Goal: Task Accomplishment & Management: Complete application form

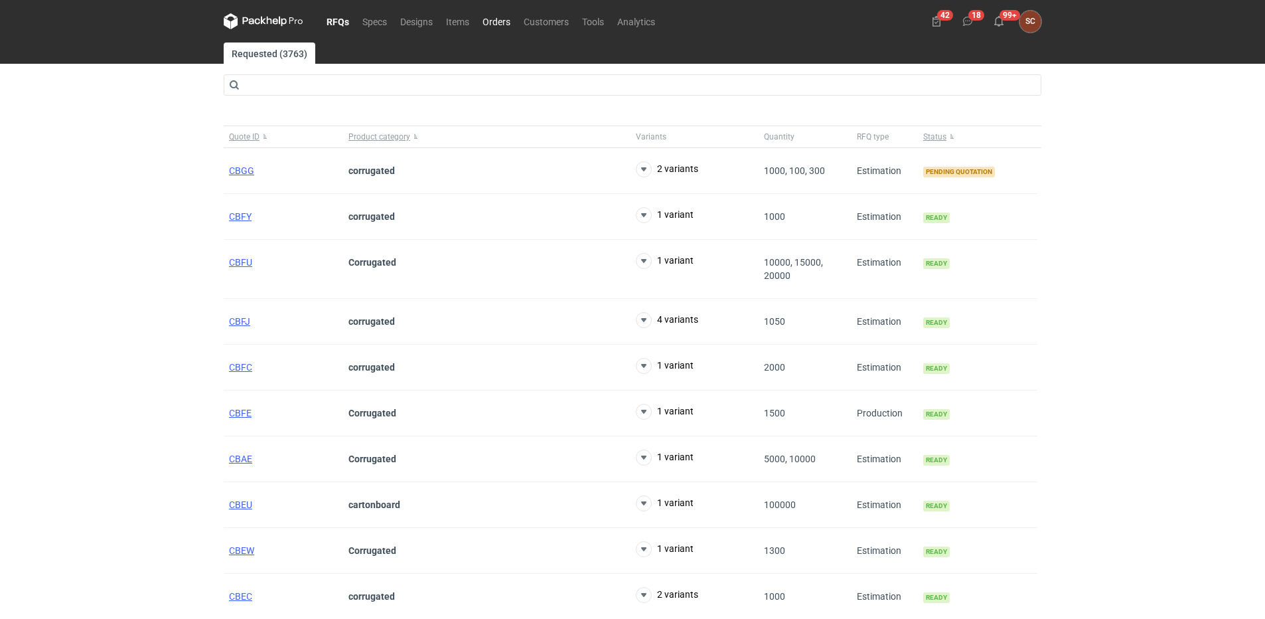
click at [486, 23] on link "Orders" at bounding box center [496, 21] width 41 height 16
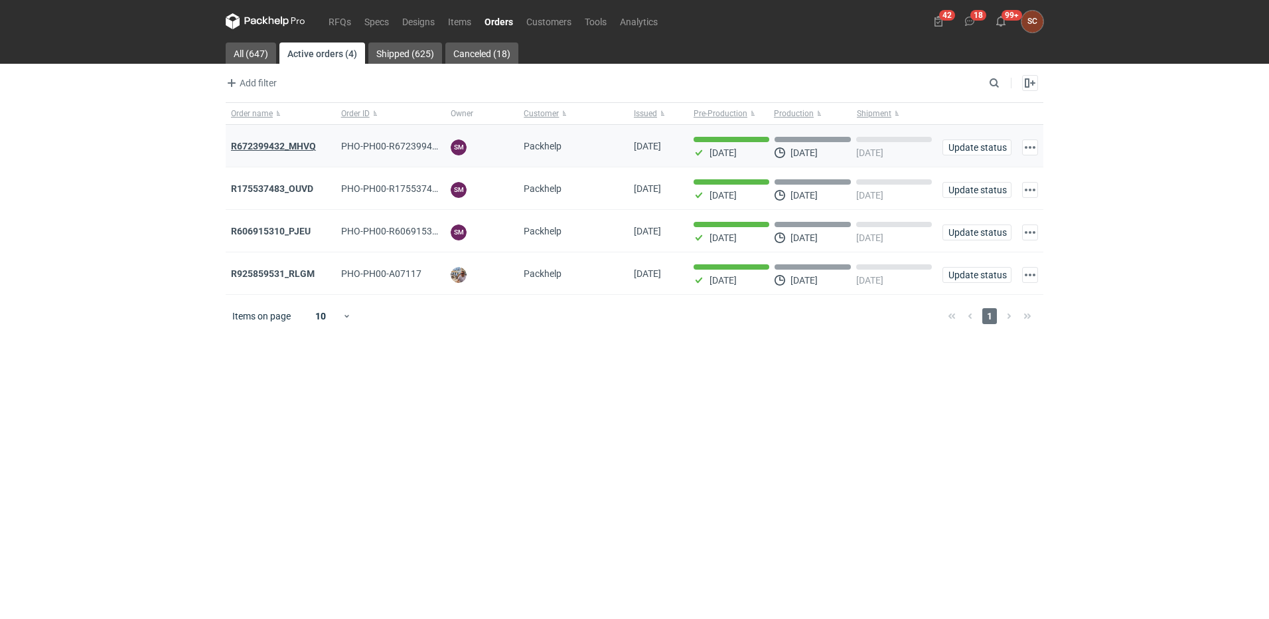
click at [303, 144] on strong "R672399432_MHVQ" at bounding box center [273, 146] width 85 height 11
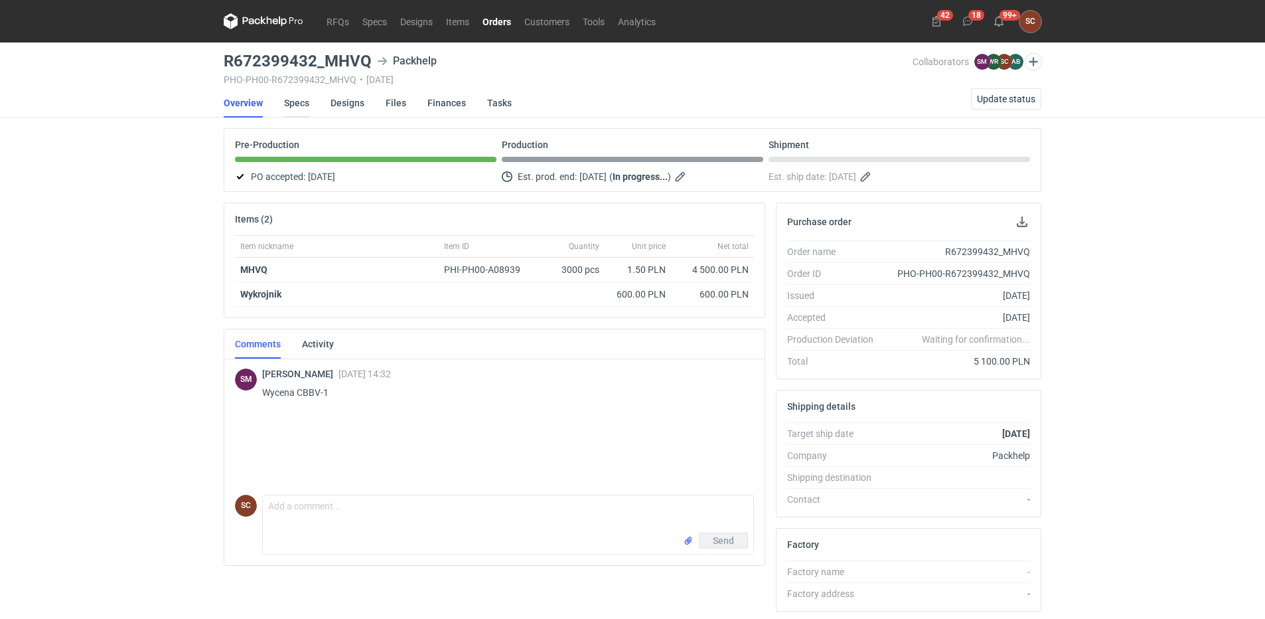
click at [301, 102] on link "Specs" at bounding box center [296, 102] width 25 height 29
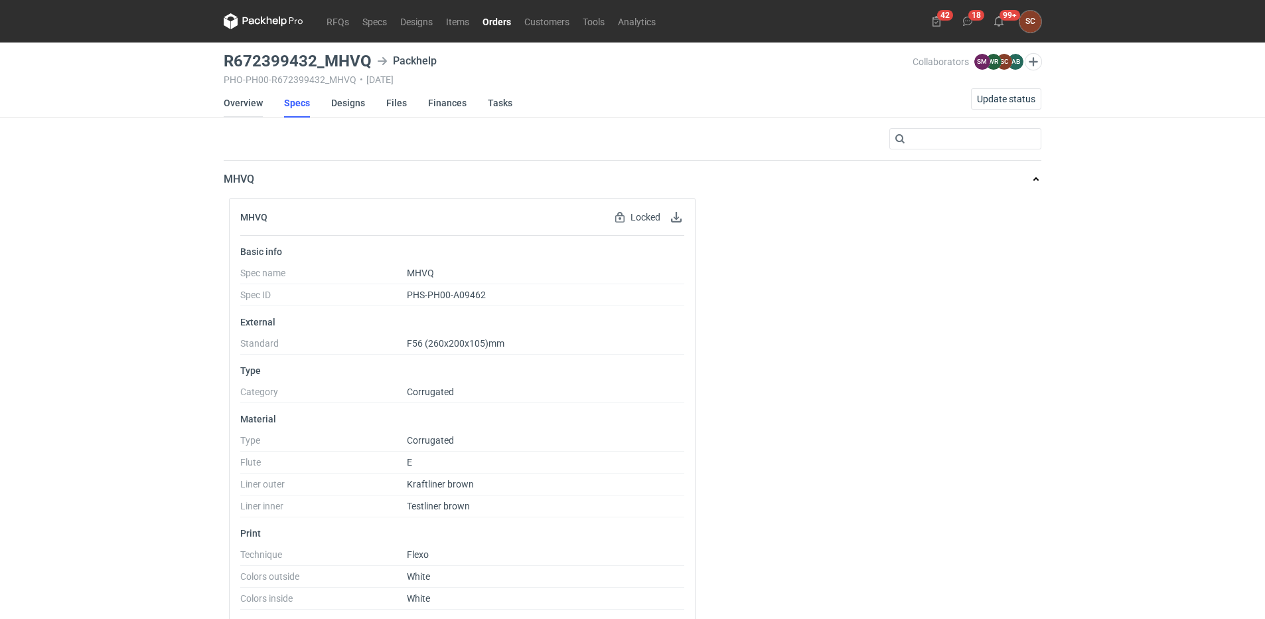
click at [254, 102] on link "Overview" at bounding box center [243, 102] width 39 height 29
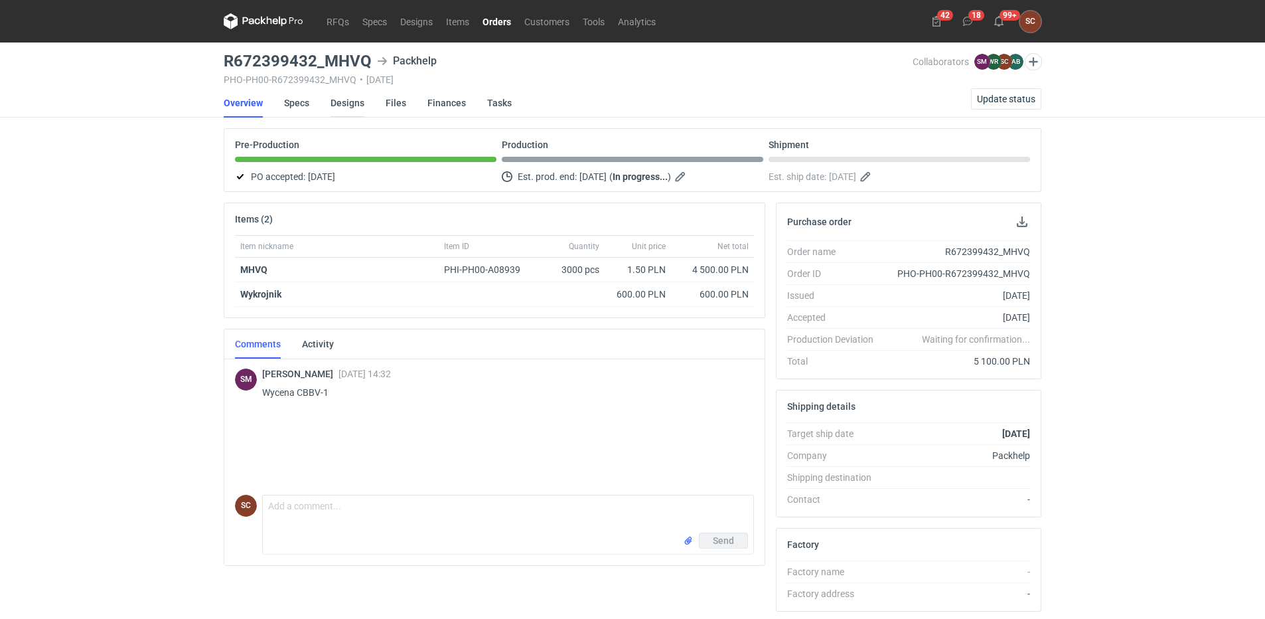
click at [349, 105] on link "Designs" at bounding box center [348, 102] width 34 height 29
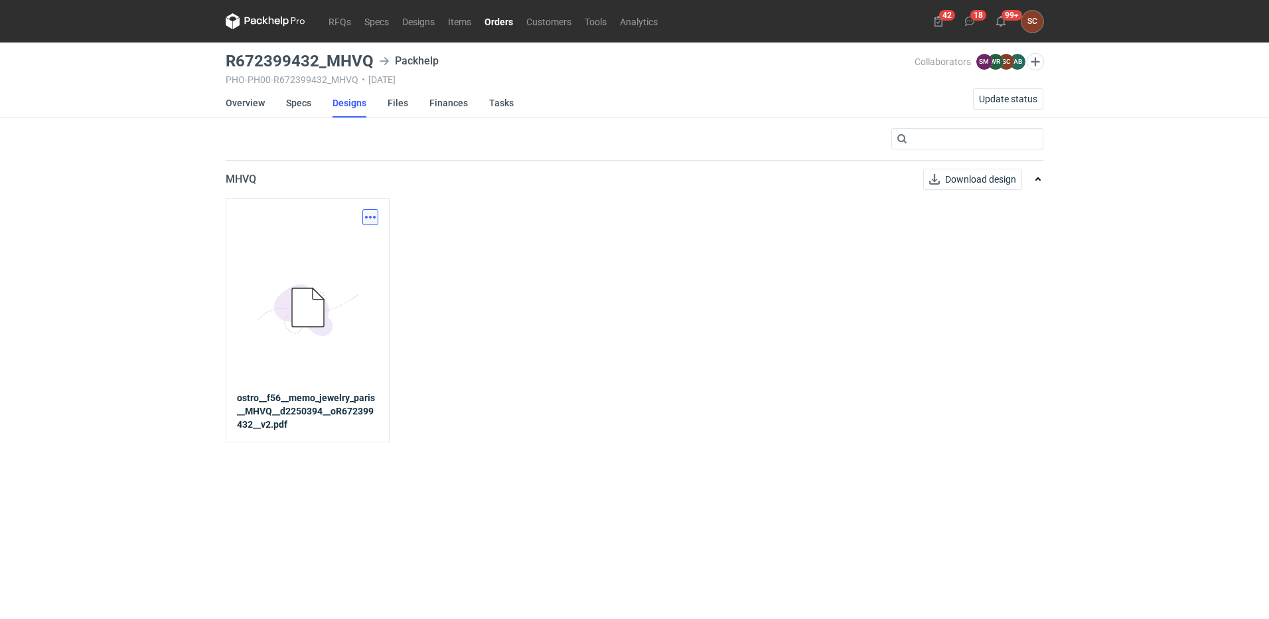
click at [370, 217] on button "button" at bounding box center [370, 217] width 16 height 16
click at [347, 244] on link "Download design part" at bounding box center [312, 246] width 122 height 21
click at [286, 104] on link "Specs" at bounding box center [298, 102] width 25 height 29
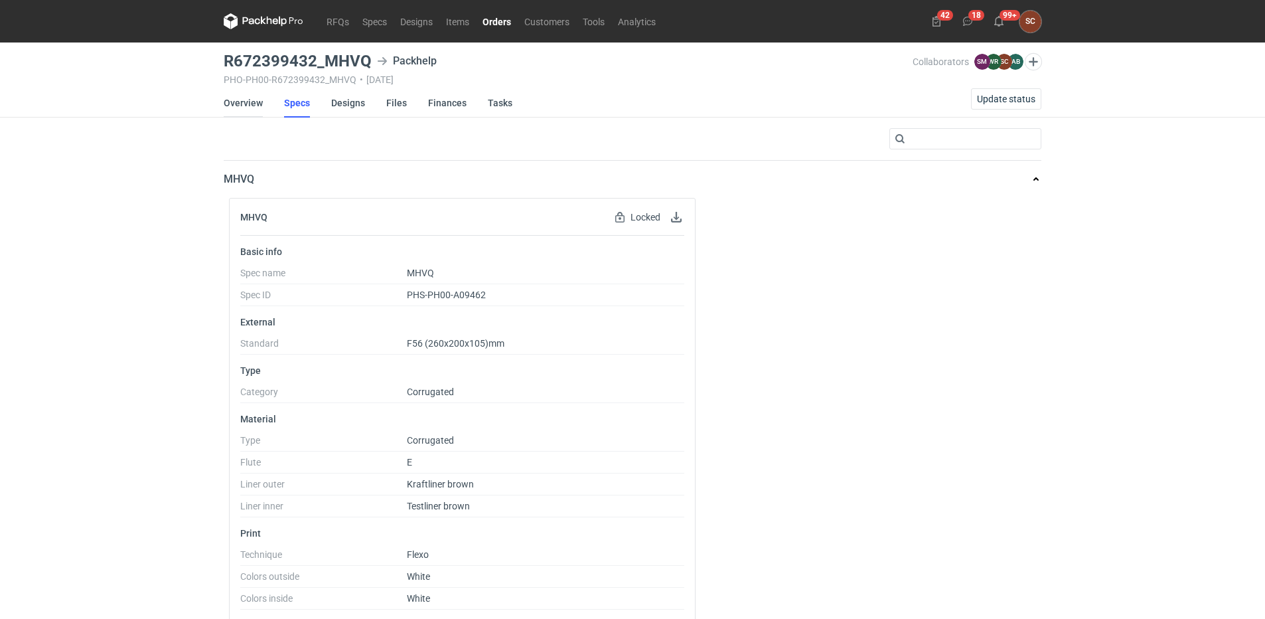
click at [249, 106] on link "Overview" at bounding box center [243, 102] width 39 height 29
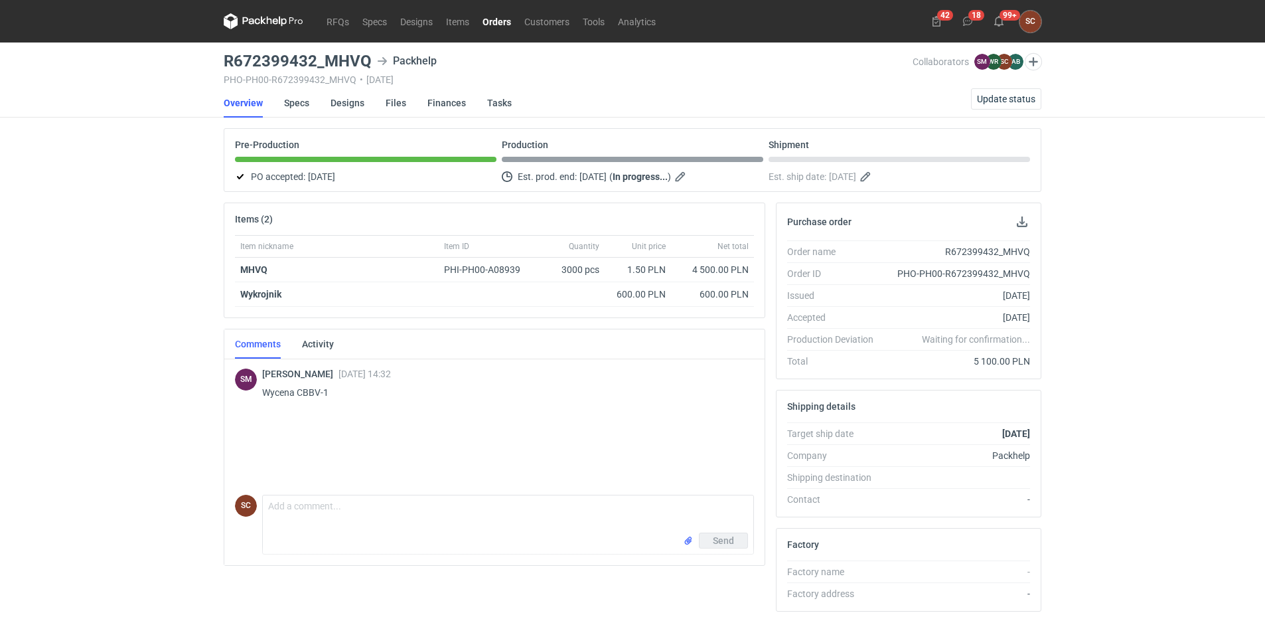
click at [138, 299] on div "RFQs Specs Designs Items Orders Customers Tools Analytics 42 18 99+ SC [PERSON_…" at bounding box center [632, 309] width 1265 height 619
click at [346, 100] on link "Designs" at bounding box center [348, 102] width 34 height 29
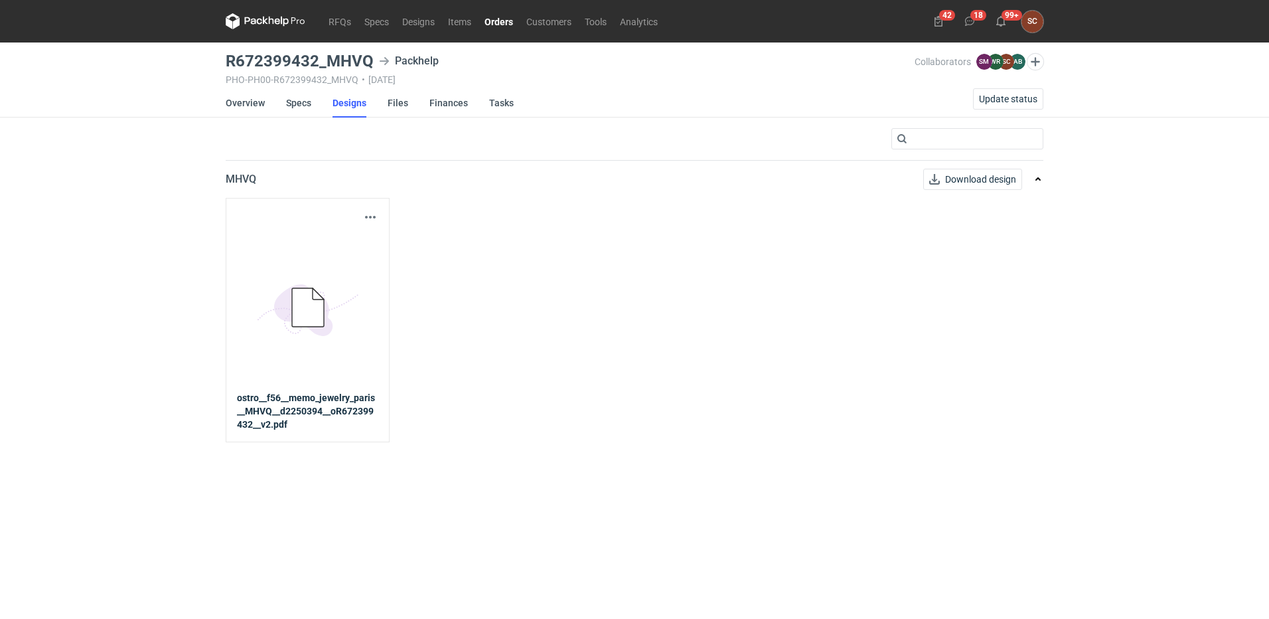
click at [495, 19] on link "Orders" at bounding box center [499, 21] width 42 height 16
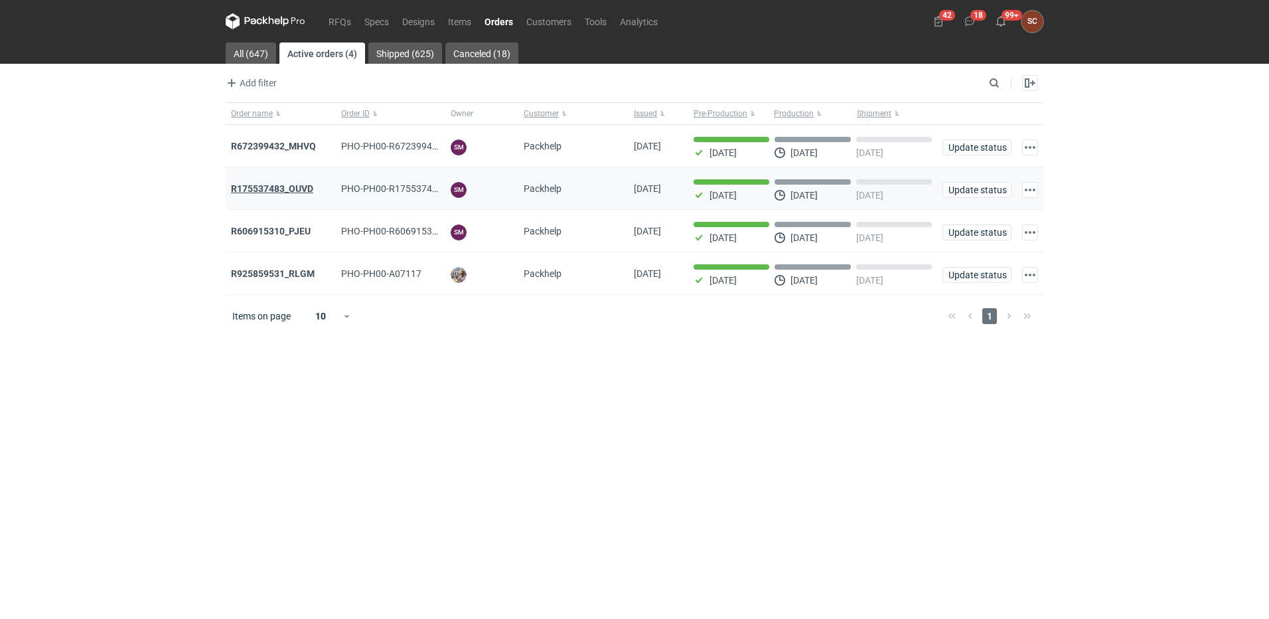
click at [288, 188] on strong "R175537483_OUVD" at bounding box center [272, 188] width 82 height 11
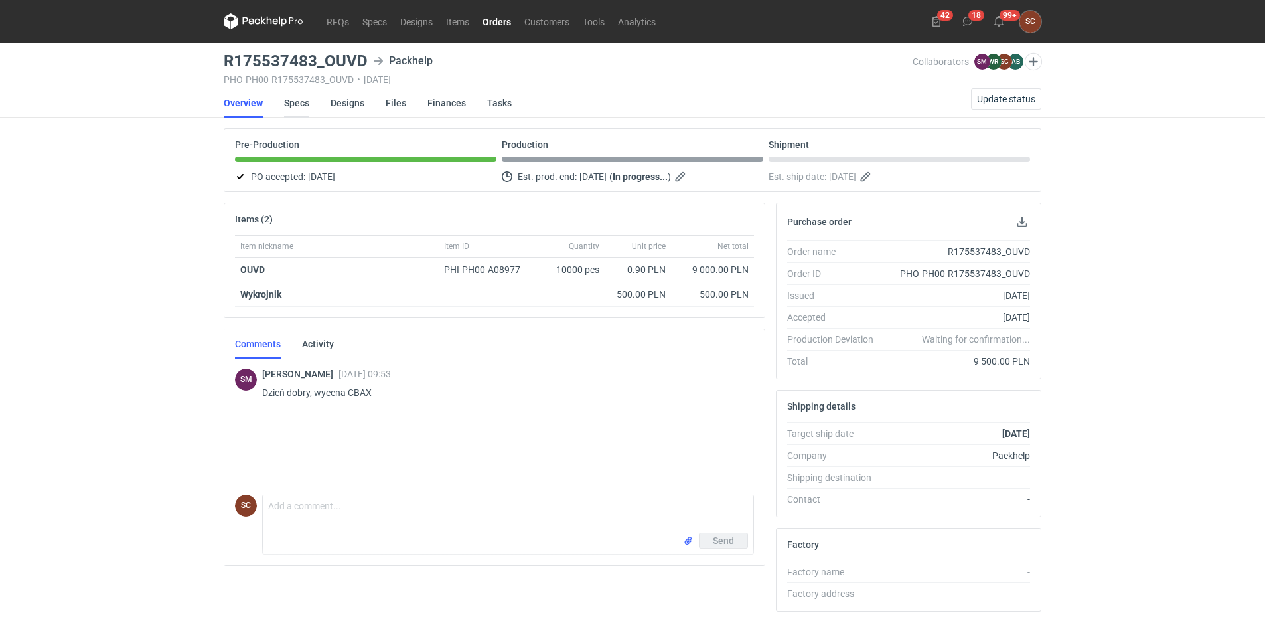
click at [293, 106] on link "Specs" at bounding box center [296, 102] width 25 height 29
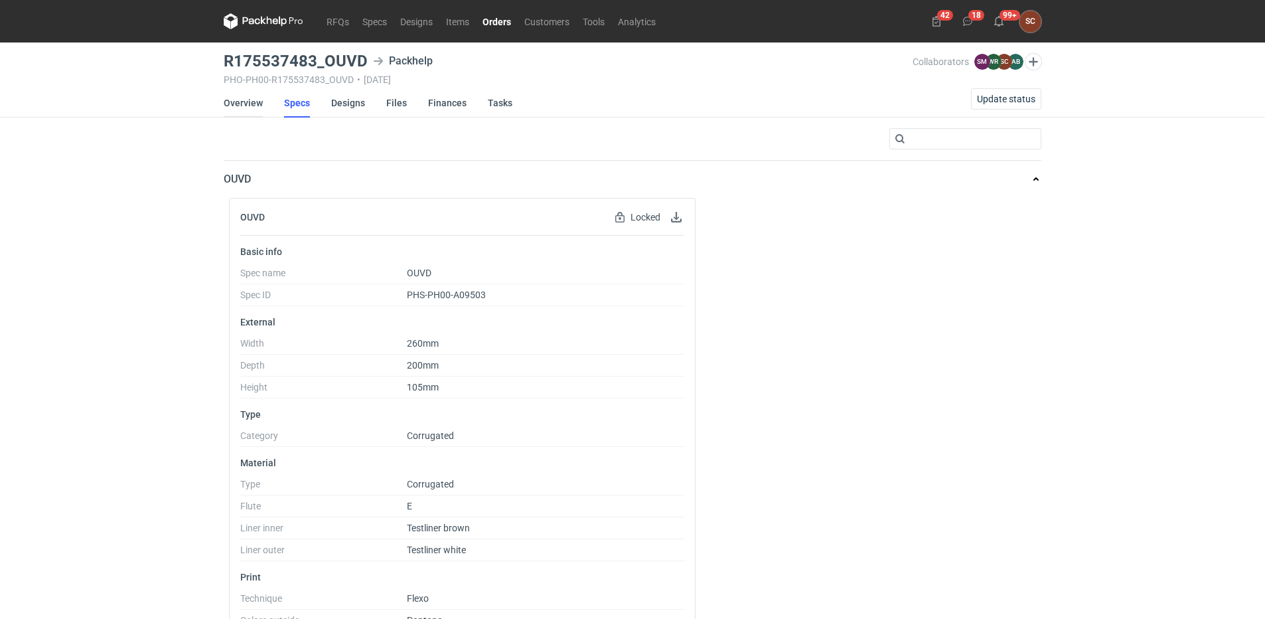
click at [256, 100] on link "Overview" at bounding box center [243, 102] width 39 height 29
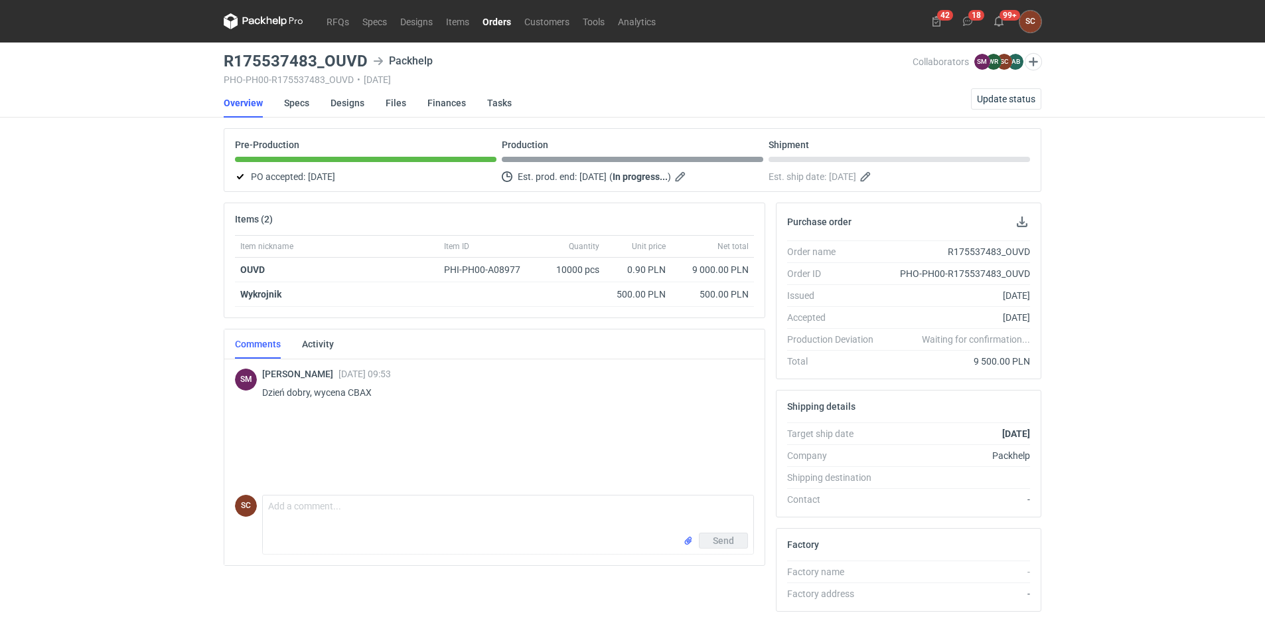
click at [168, 373] on div "RFQs Specs Designs Items Orders Customers Tools Analytics 42 18 99+ SC [PERSON_…" at bounding box center [632, 309] width 1265 height 619
click at [338, 24] on link "RFQs" at bounding box center [338, 21] width 36 height 16
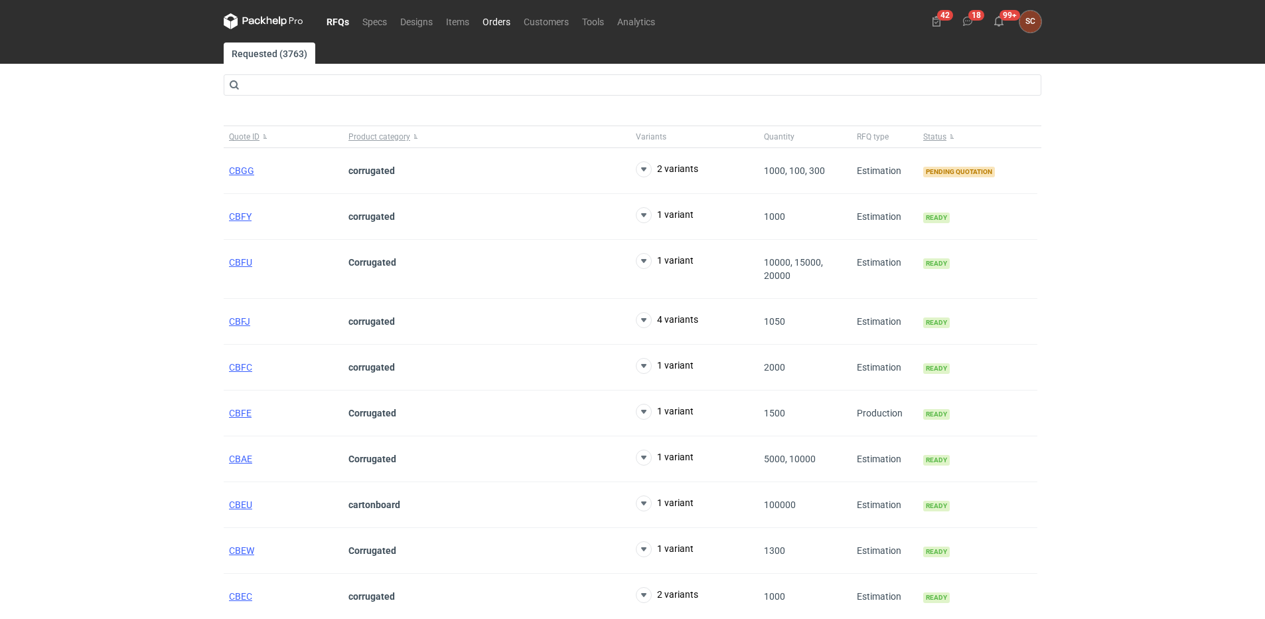
click at [501, 20] on link "Orders" at bounding box center [496, 21] width 41 height 16
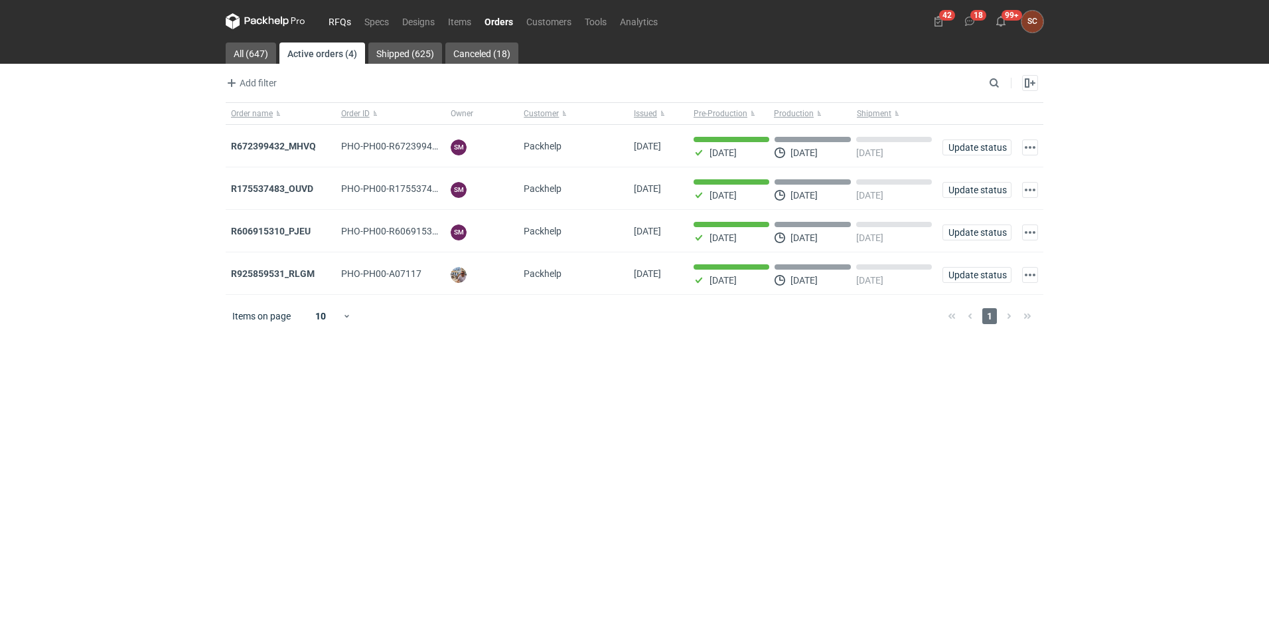
click at [349, 19] on link "RFQs" at bounding box center [340, 21] width 36 height 16
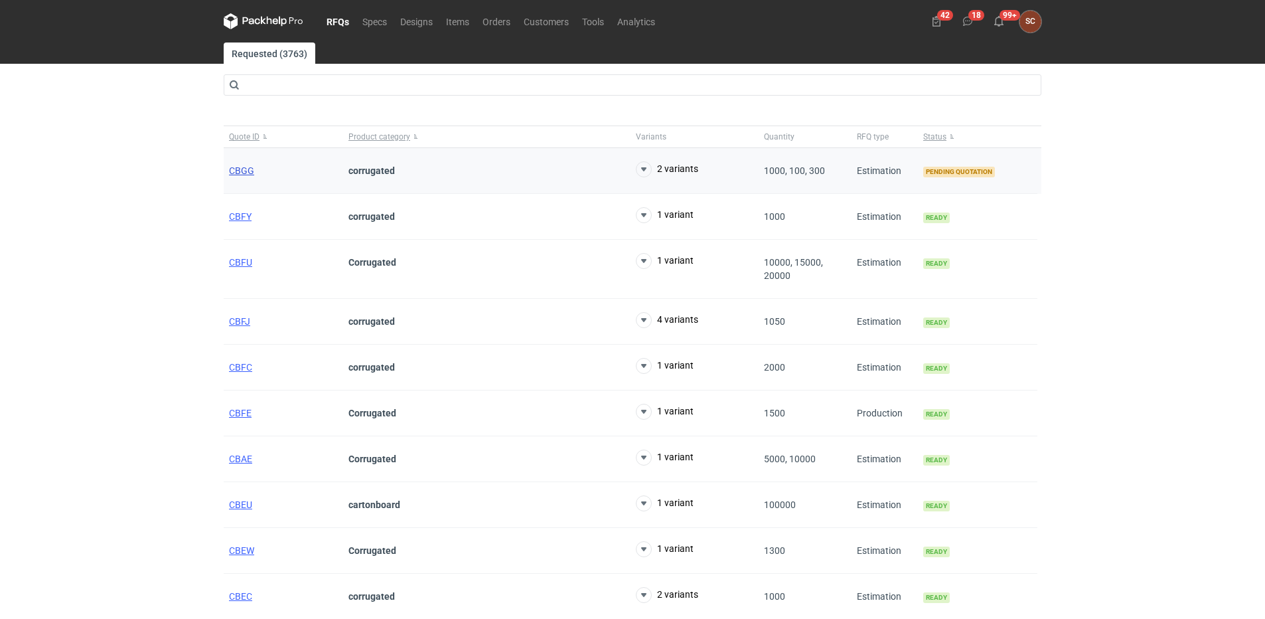
click at [239, 170] on span "CBGG" at bounding box center [241, 170] width 25 height 11
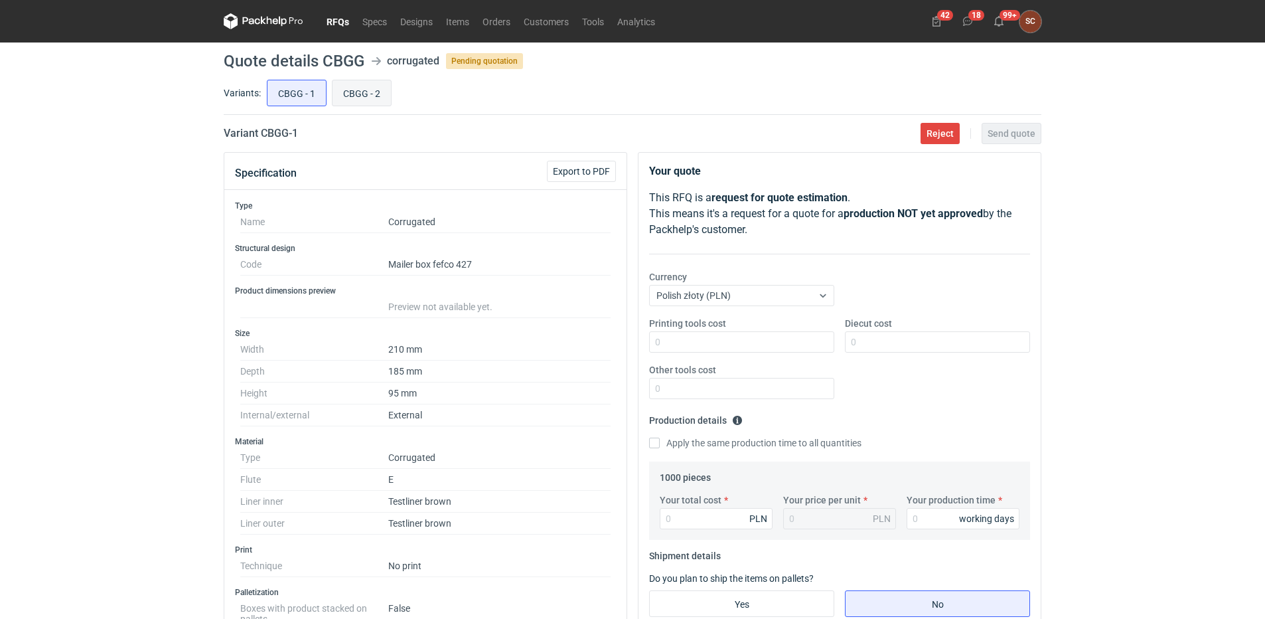
click at [371, 90] on input "CBGG - 2" at bounding box center [362, 92] width 58 height 25
radio input "true"
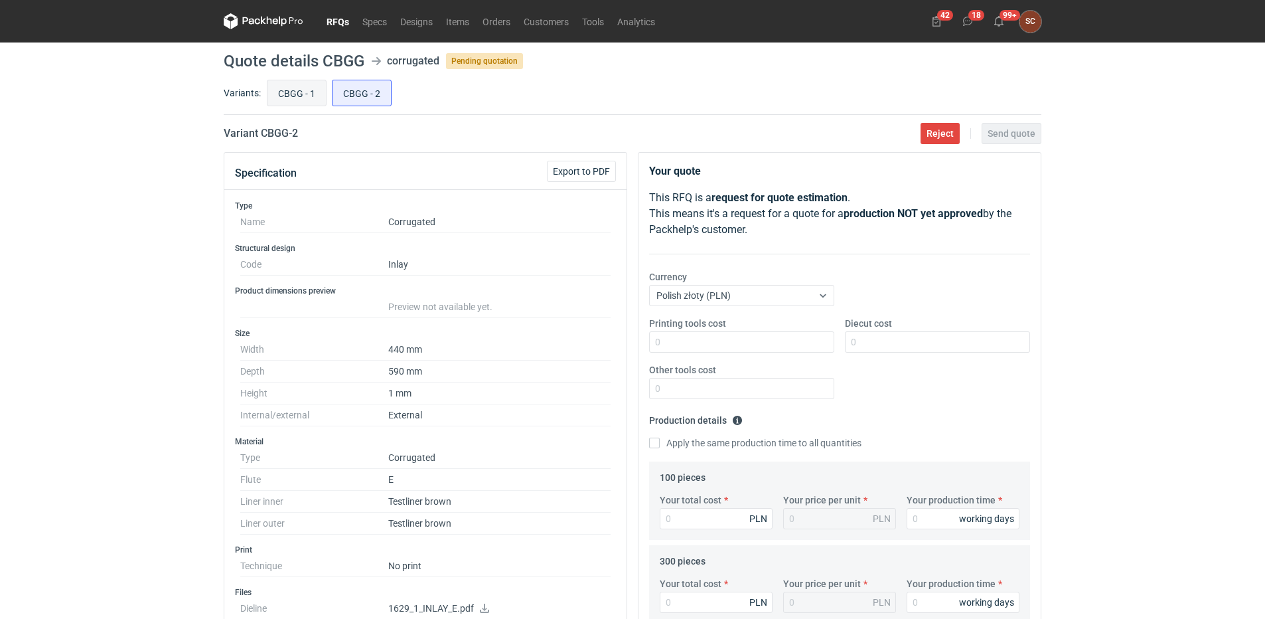
click at [287, 89] on input "CBGG - 1" at bounding box center [297, 92] width 58 height 25
radio input "true"
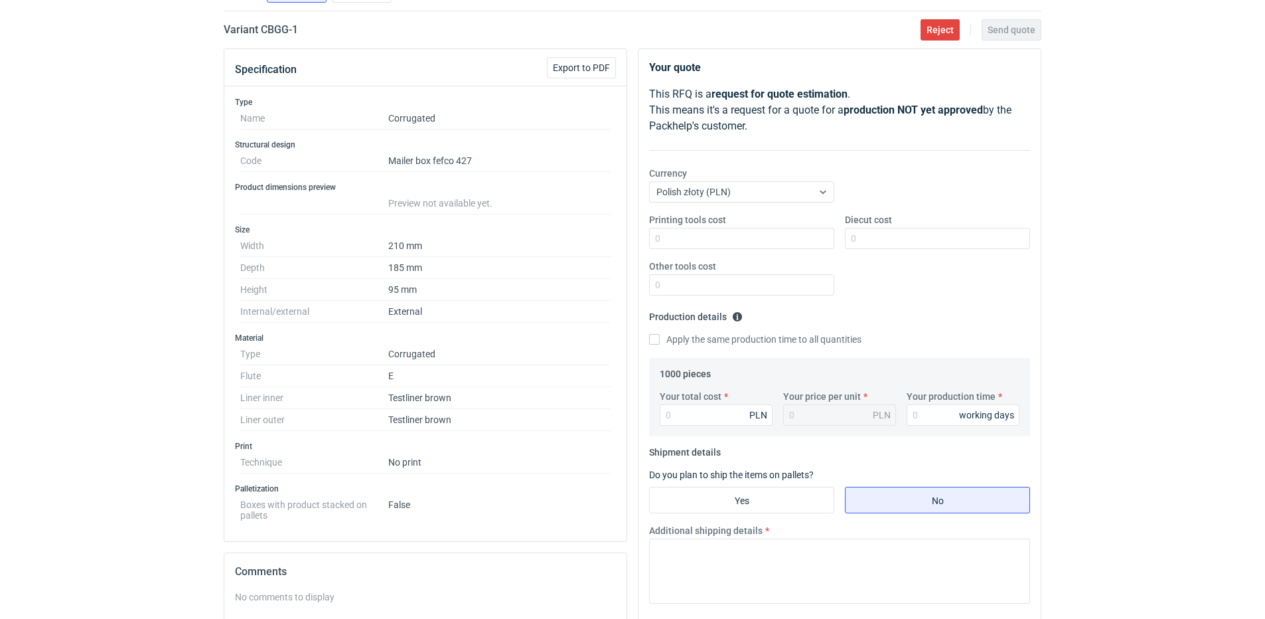
scroll to position [66, 0]
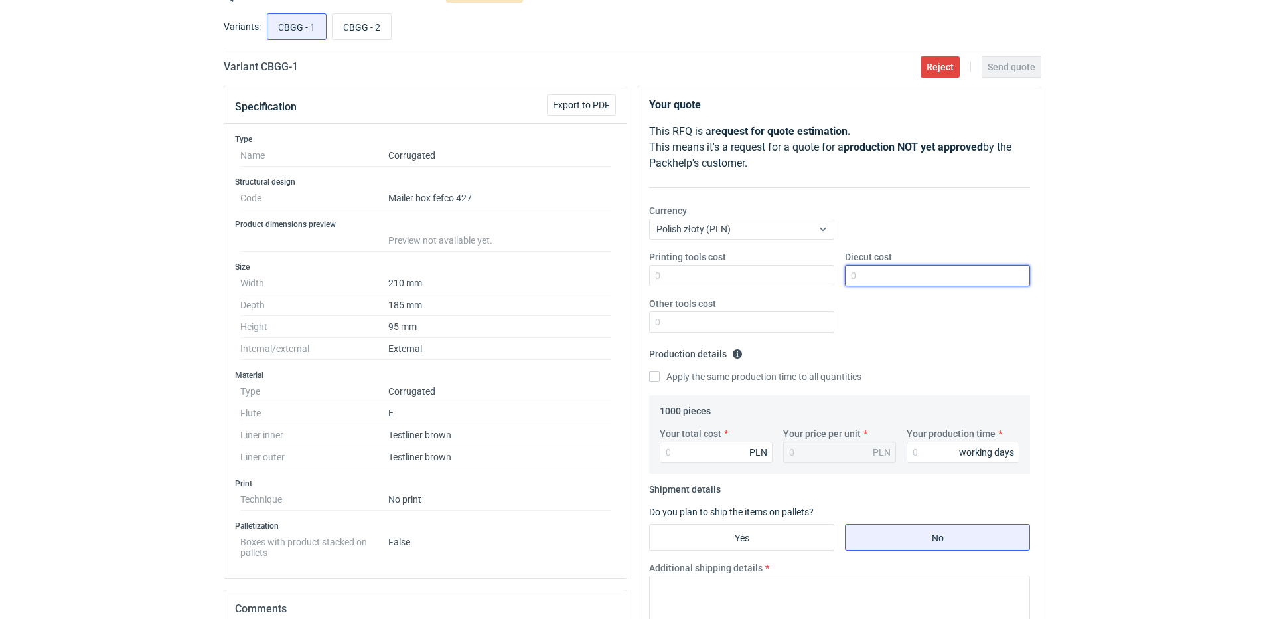
click at [871, 270] on input "Diecut cost" at bounding box center [937, 275] width 185 height 21
type input "1300"
drag, startPoint x: 655, startPoint y: 376, endPoint x: 665, endPoint y: 402, distance: 27.1
click at [655, 378] on input "Apply the same production time to all quantities" at bounding box center [654, 376] width 11 height 11
checkbox input "true"
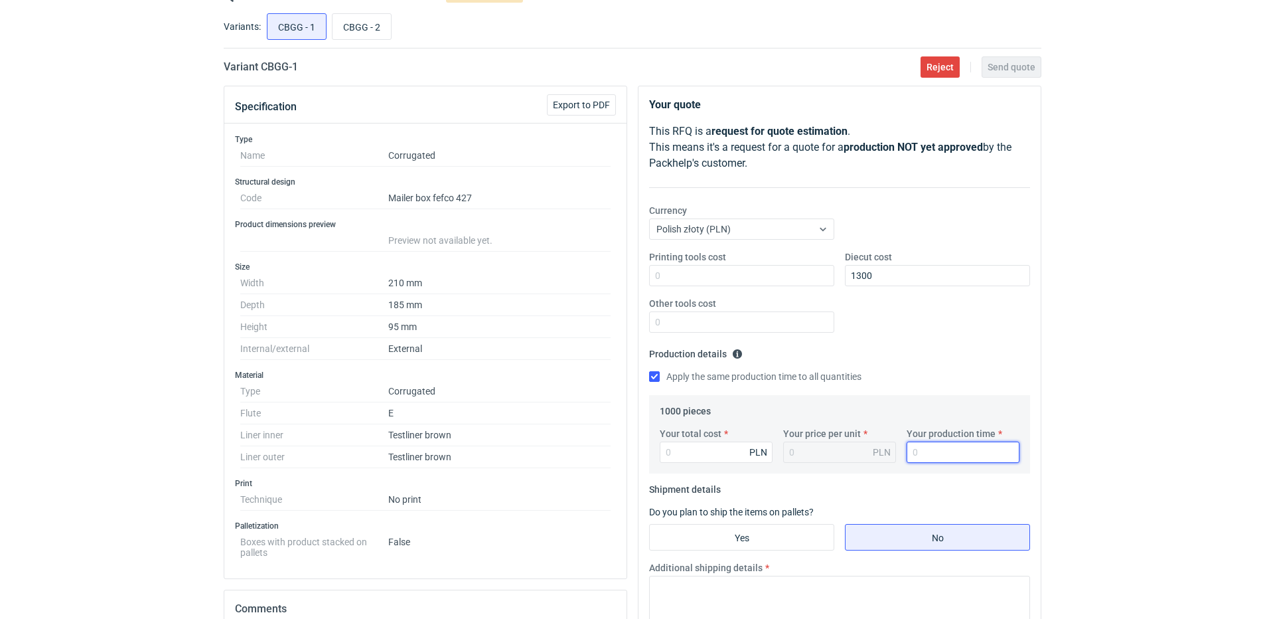
click at [916, 445] on input "Your production time" at bounding box center [963, 451] width 113 height 21
type input "12"
click at [683, 457] on input "Your total cost" at bounding box center [716, 451] width 113 height 21
type input "1170"
type input "1.17"
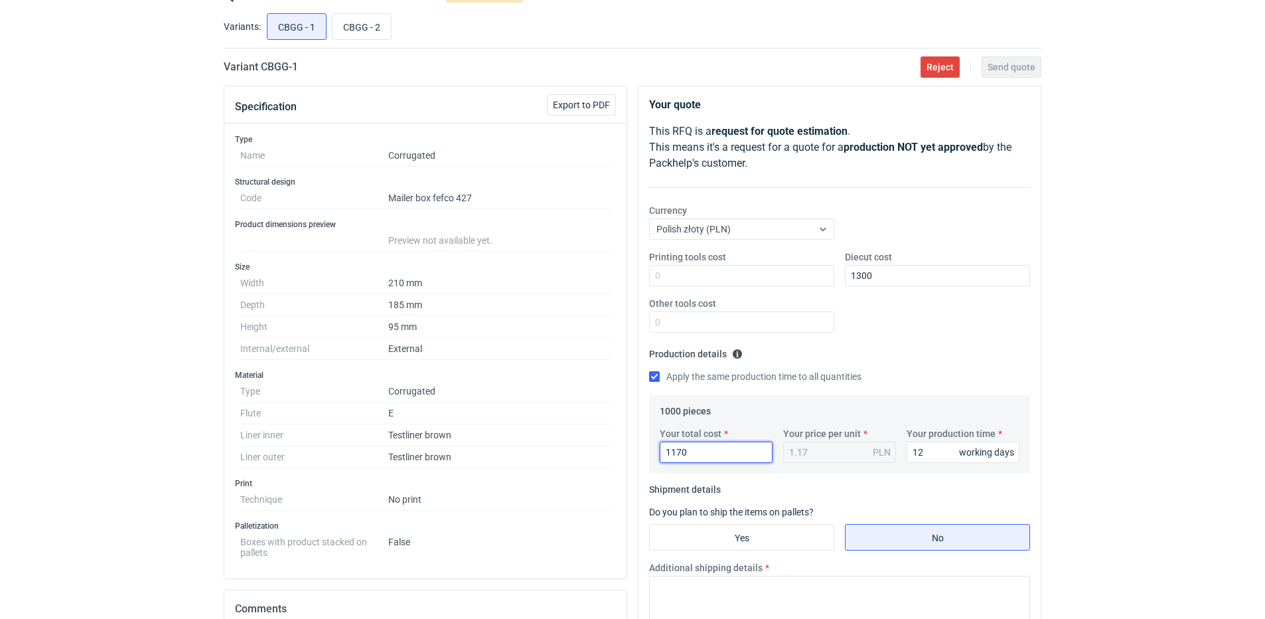
type input "1170"
click at [925, 368] on fieldset "Production details Please provide the expected time of production in working da…" at bounding box center [839, 369] width 381 height 52
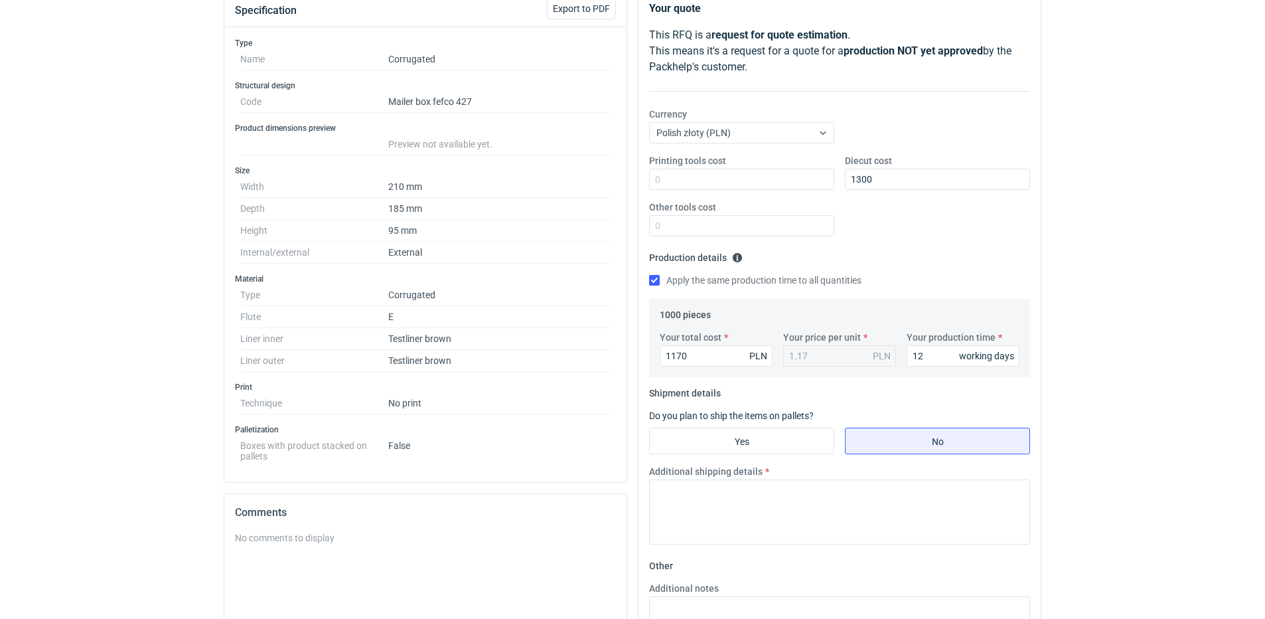
scroll to position [332, 0]
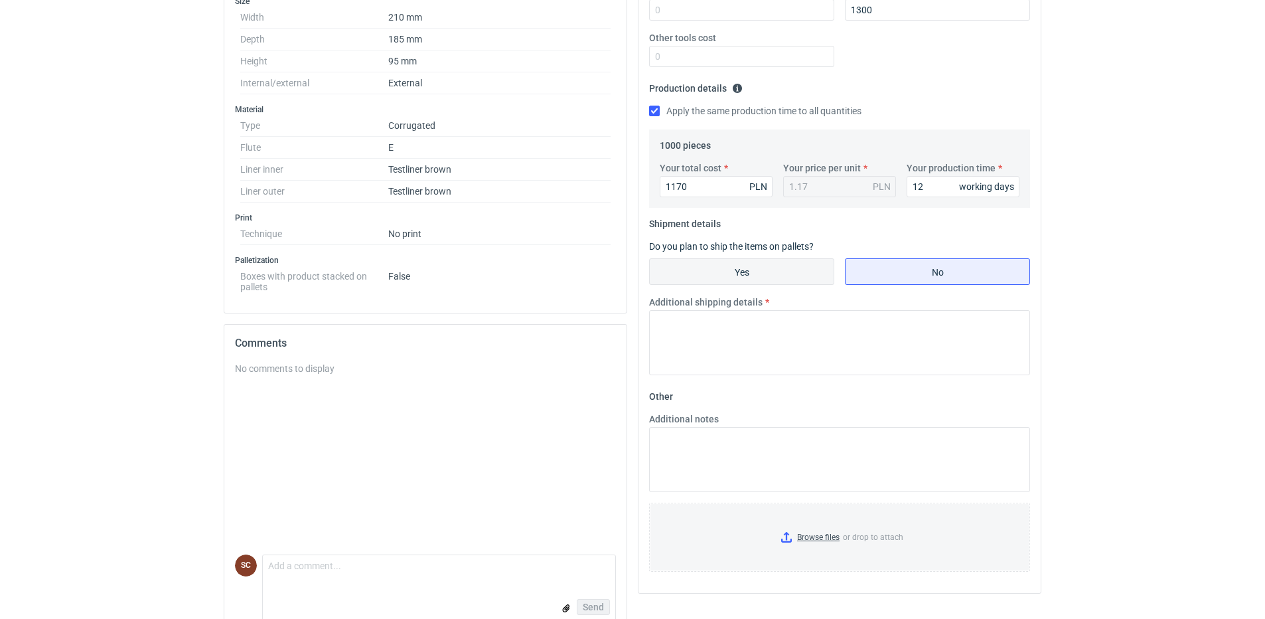
click at [750, 276] on input "Yes" at bounding box center [742, 271] width 184 height 25
radio input "true"
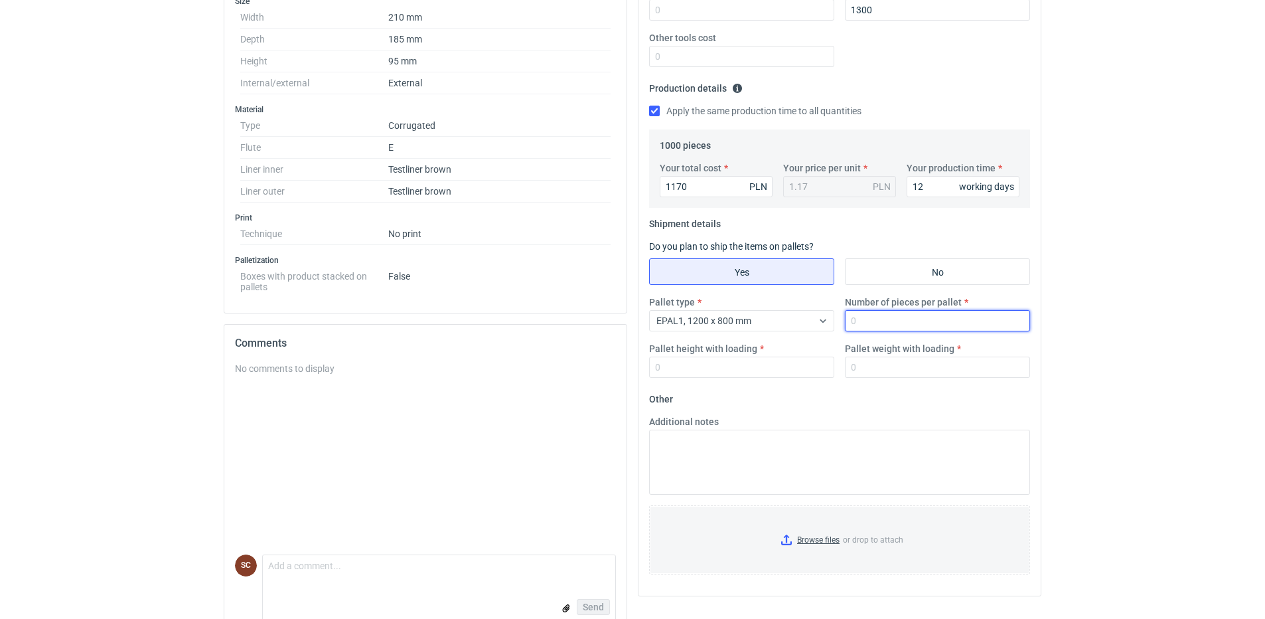
click at [897, 320] on input "Number of pieces per pallet" at bounding box center [937, 320] width 185 height 21
type input "1000"
click at [769, 375] on input "Pallet height with loading" at bounding box center [741, 366] width 185 height 21
type input "1000"
click at [873, 366] on input "Pallet weight with loading" at bounding box center [937, 366] width 185 height 21
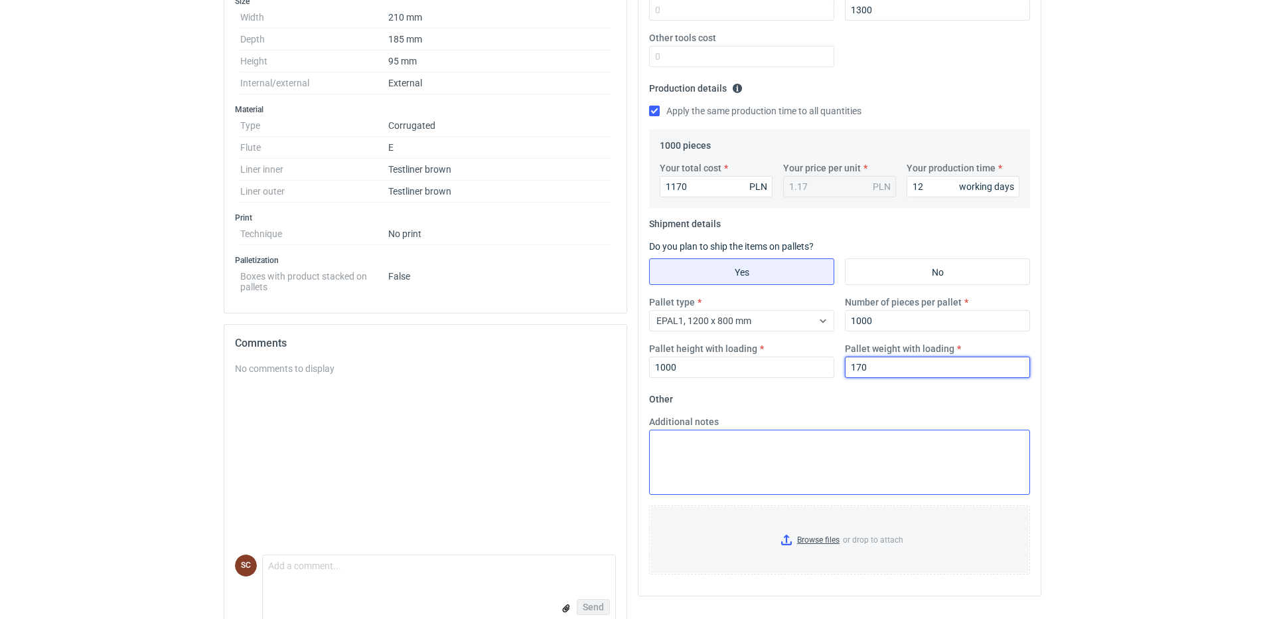
type input "170"
click at [846, 464] on textarea "Additional notes" at bounding box center [839, 462] width 381 height 65
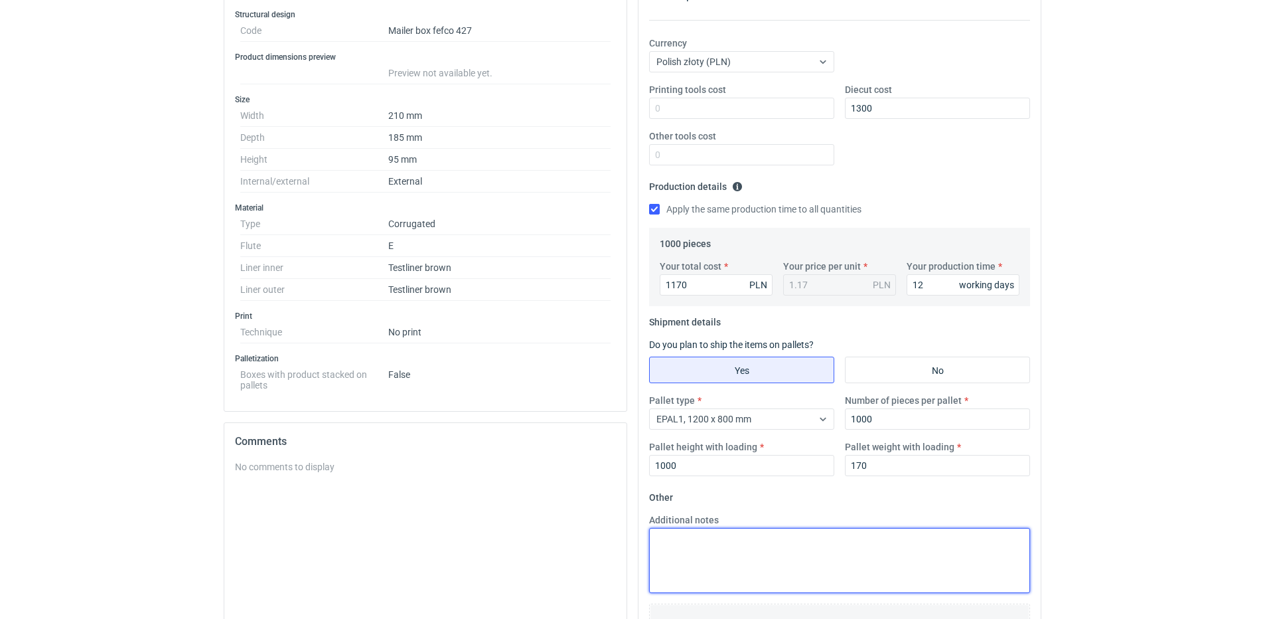
scroll to position [0, 0]
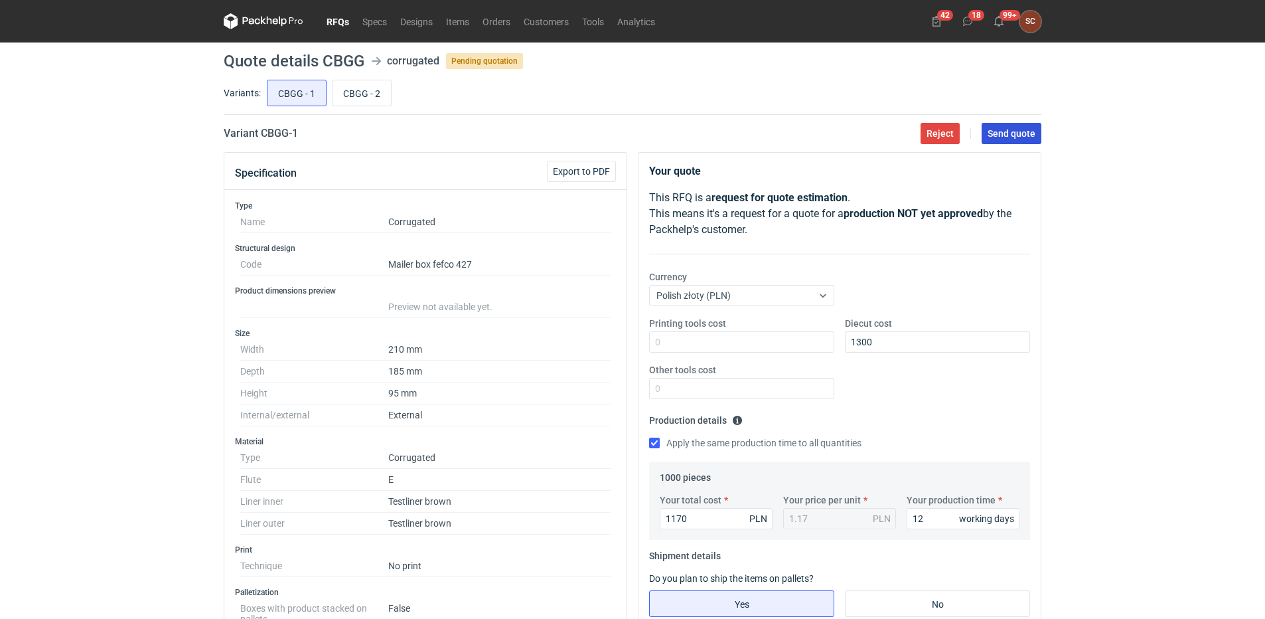
click at [1010, 139] on button "Send quote" at bounding box center [1012, 133] width 60 height 21
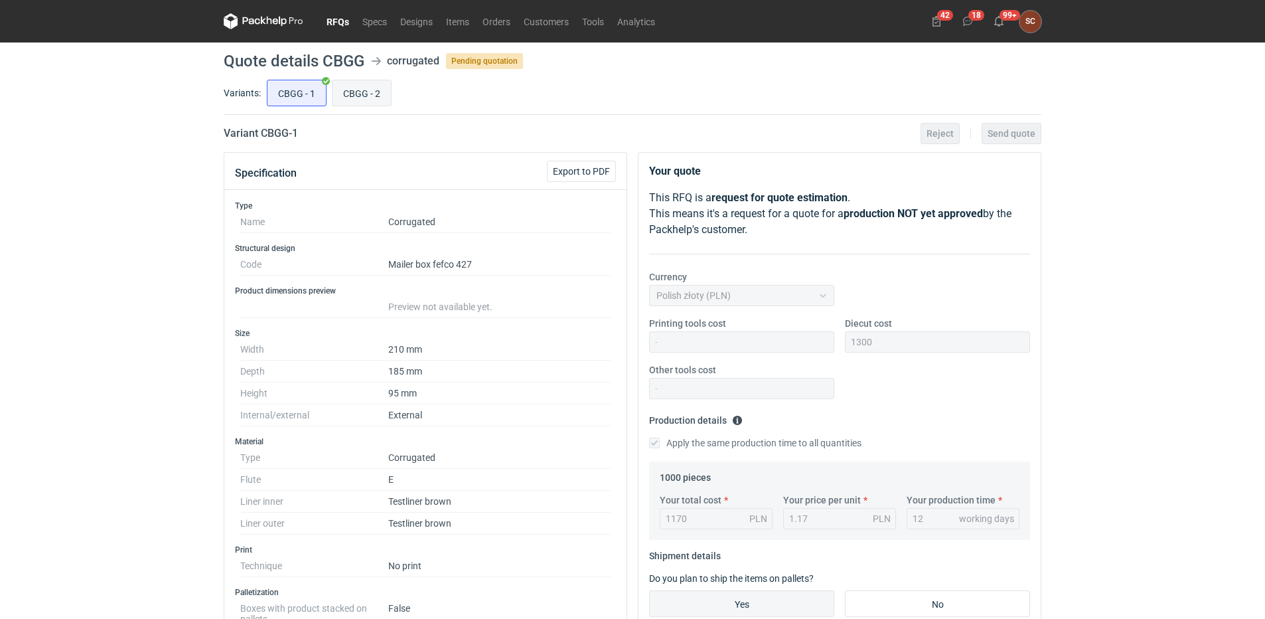
click at [369, 92] on input "CBGG - 2" at bounding box center [362, 92] width 58 height 25
radio input "true"
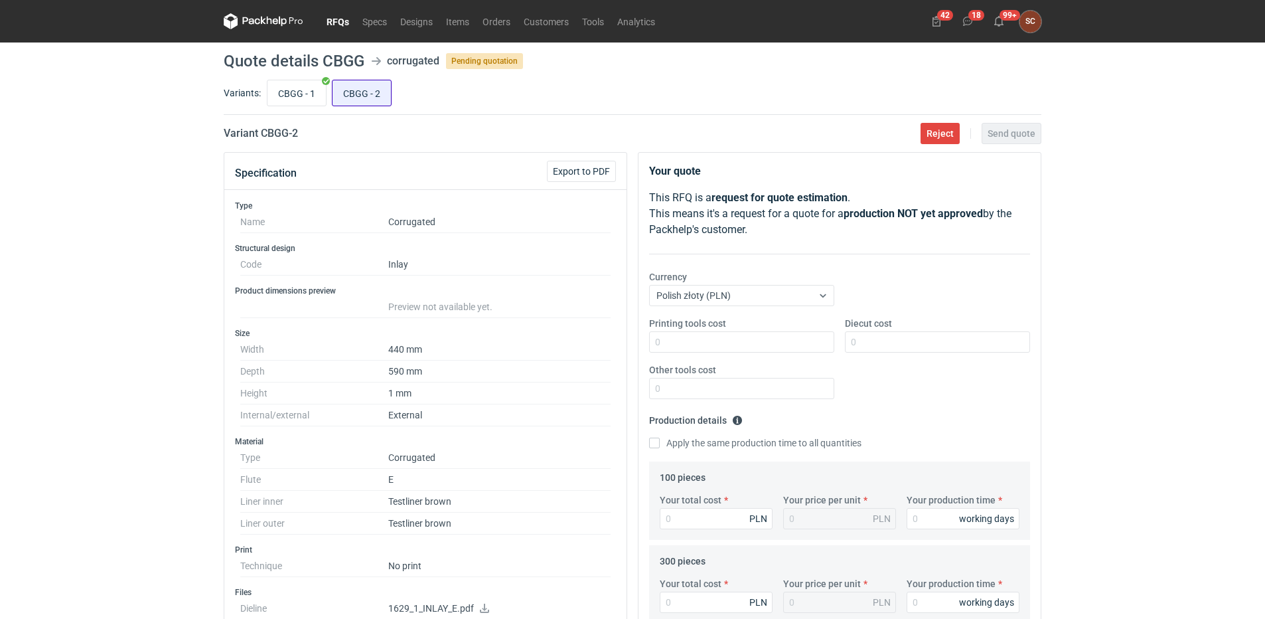
click at [342, 88] on input "CBGG - 2" at bounding box center [362, 92] width 58 height 25
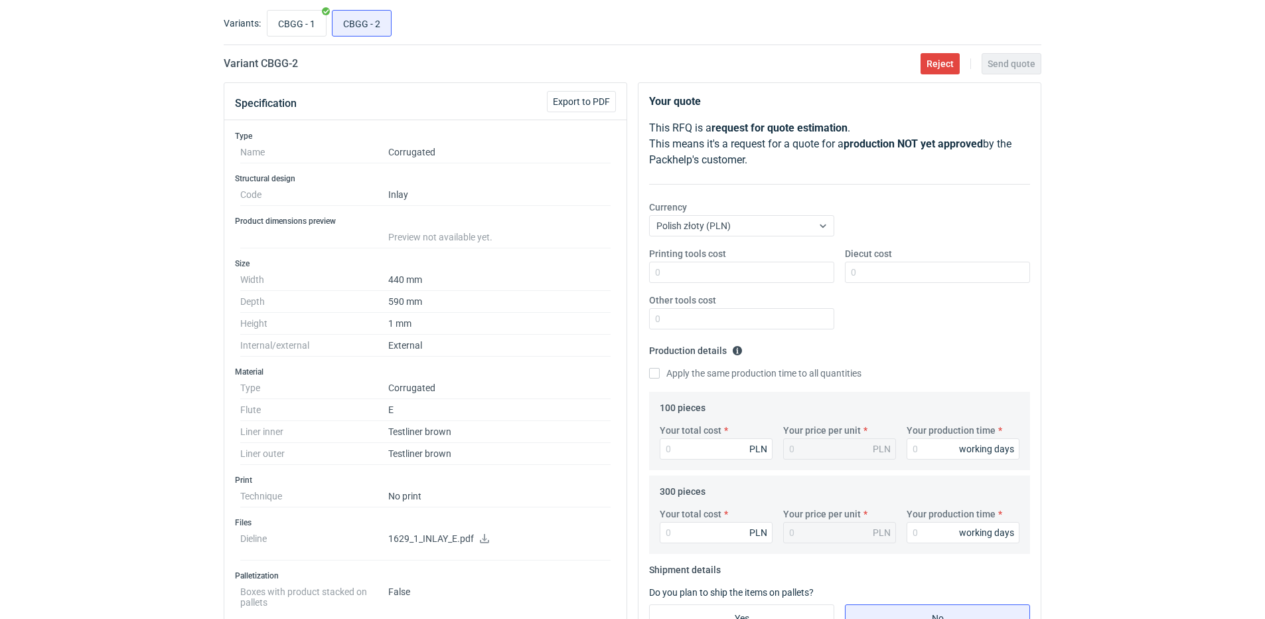
scroll to position [199, 0]
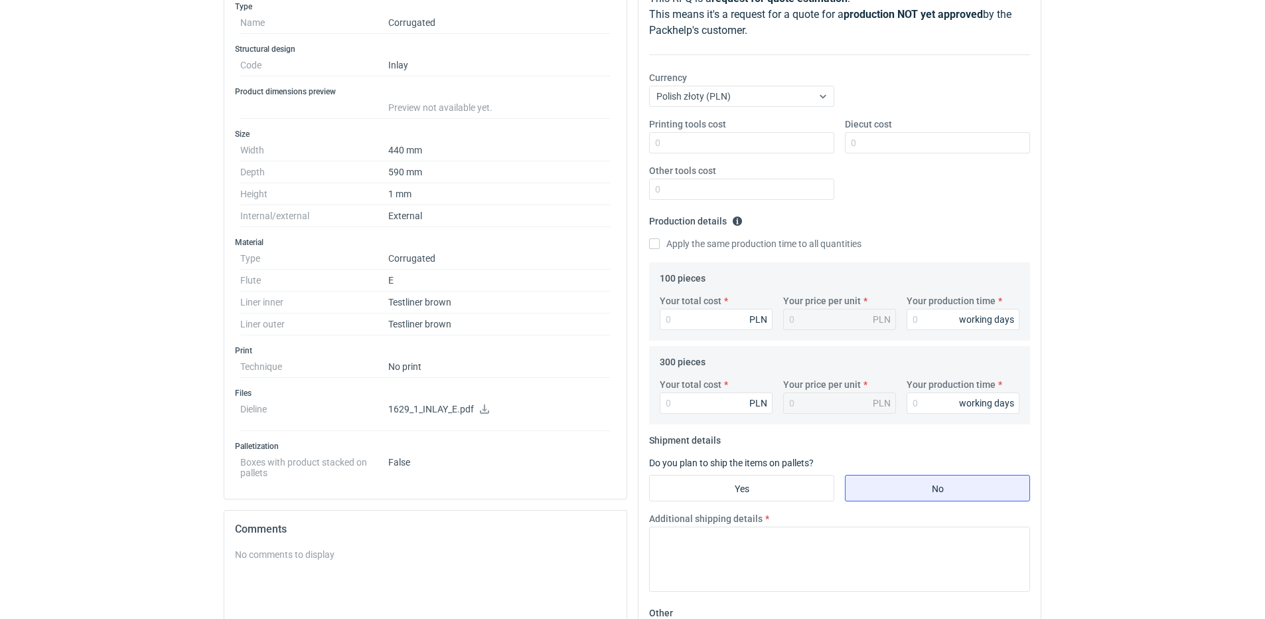
click at [482, 410] on icon at bounding box center [484, 408] width 11 height 9
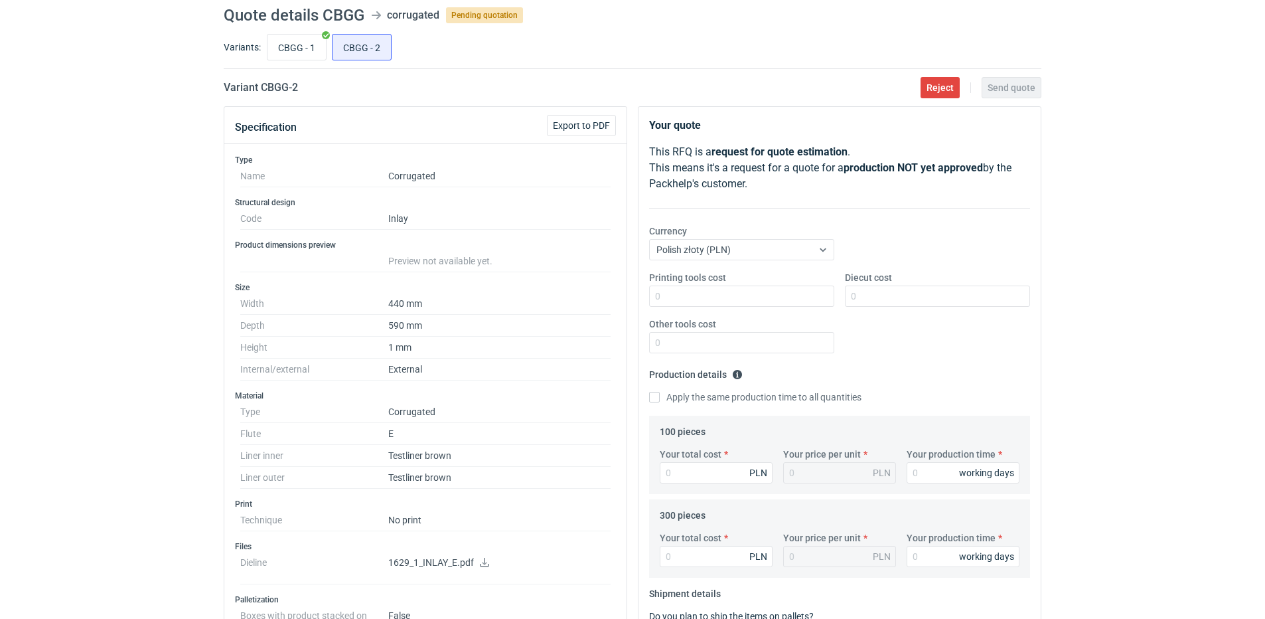
scroll to position [0, 0]
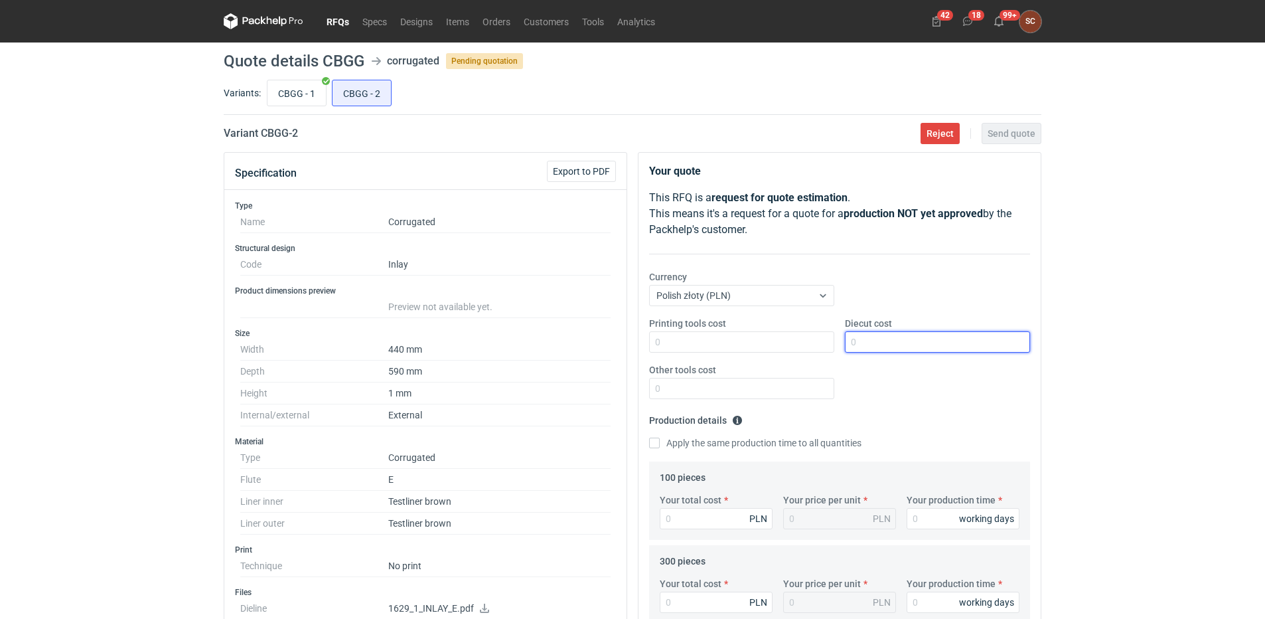
click at [869, 343] on input "Diecut cost" at bounding box center [937, 341] width 185 height 21
type input "700"
click at [913, 390] on div "Printing tools cost Diecut cost 700 Other tools cost" at bounding box center [840, 363] width 392 height 93
click at [712, 515] on input "Your total cost" at bounding box center [716, 518] width 113 height 21
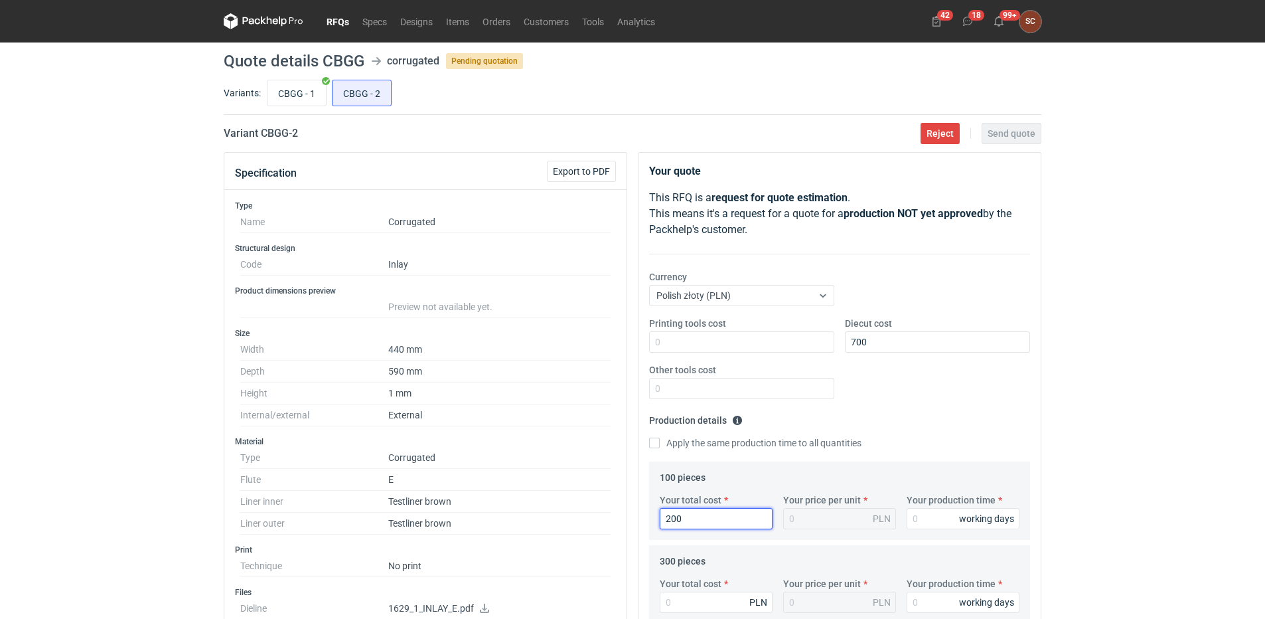
type input "2000"
type input "20"
type input "200"
type input "2"
type input "200"
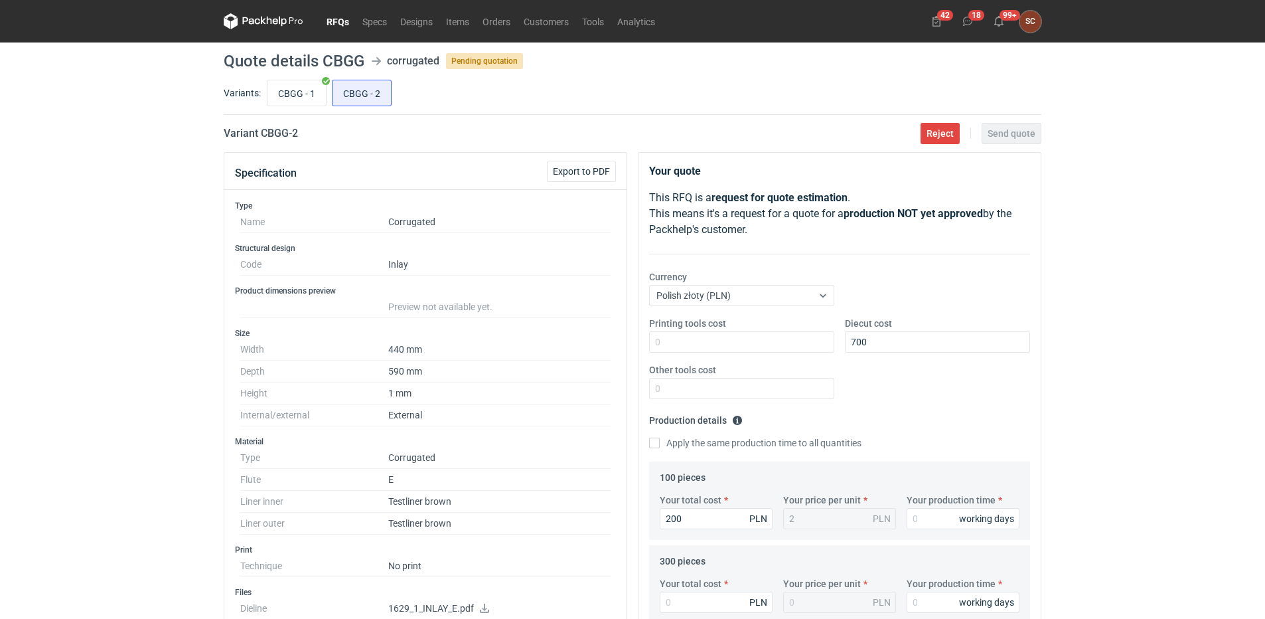
click at [907, 398] on div "Printing tools cost Diecut cost 700 Other tools cost" at bounding box center [840, 363] width 392 height 93
drag, startPoint x: 890, startPoint y: 384, endPoint x: 894, endPoint y: 395, distance: 11.3
click at [890, 384] on div "Printing tools cost Diecut cost 700 Other tools cost" at bounding box center [840, 363] width 392 height 93
click at [928, 520] on input "Your production time" at bounding box center [963, 518] width 113 height 21
type input "10"
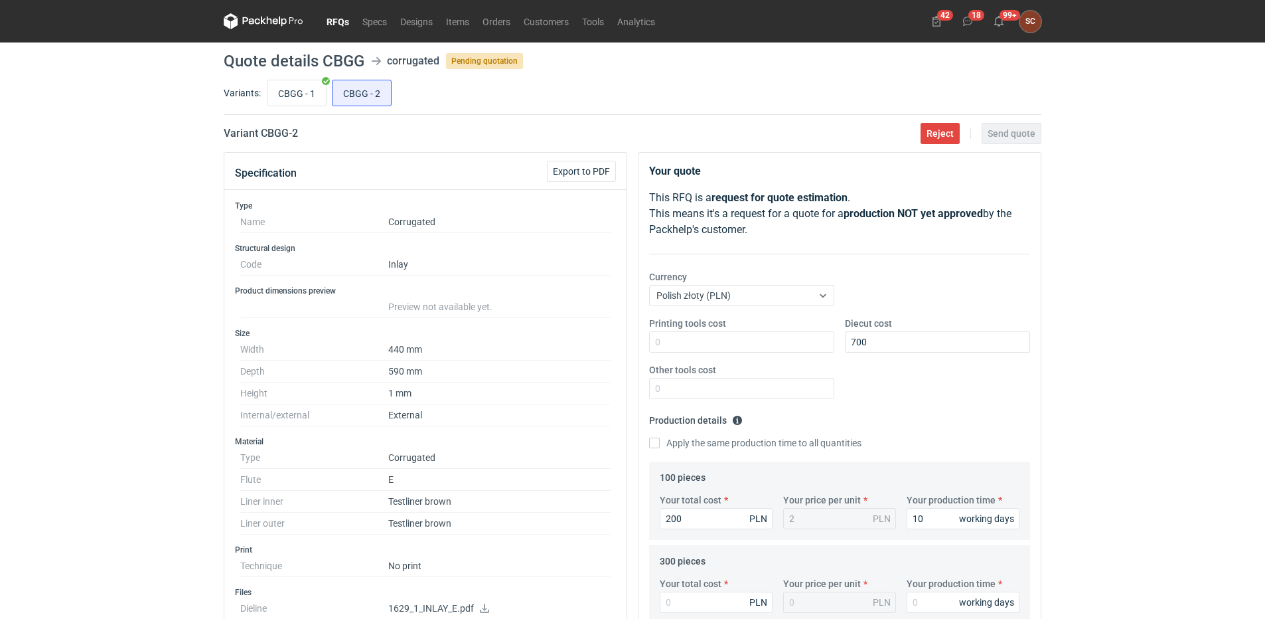
click at [925, 408] on div "Printing tools cost Diecut cost 700 Other tools cost" at bounding box center [840, 363] width 392 height 93
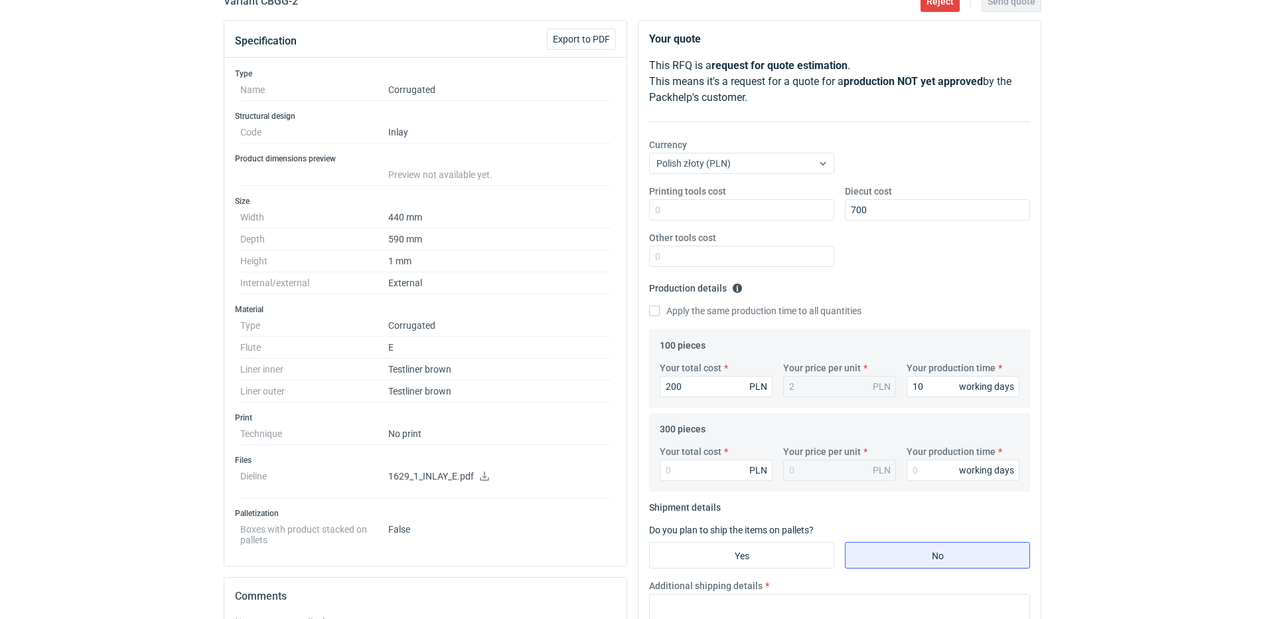
scroll to position [133, 0]
drag, startPoint x: 715, startPoint y: 475, endPoint x: 951, endPoint y: 483, distance: 236.5
click at [715, 474] on input "Your total cost" at bounding box center [716, 469] width 113 height 21
click at [692, 469] on input "Your total cost" at bounding box center [716, 469] width 113 height 21
drag, startPoint x: 657, startPoint y: 310, endPoint x: 746, endPoint y: 384, distance: 115.5
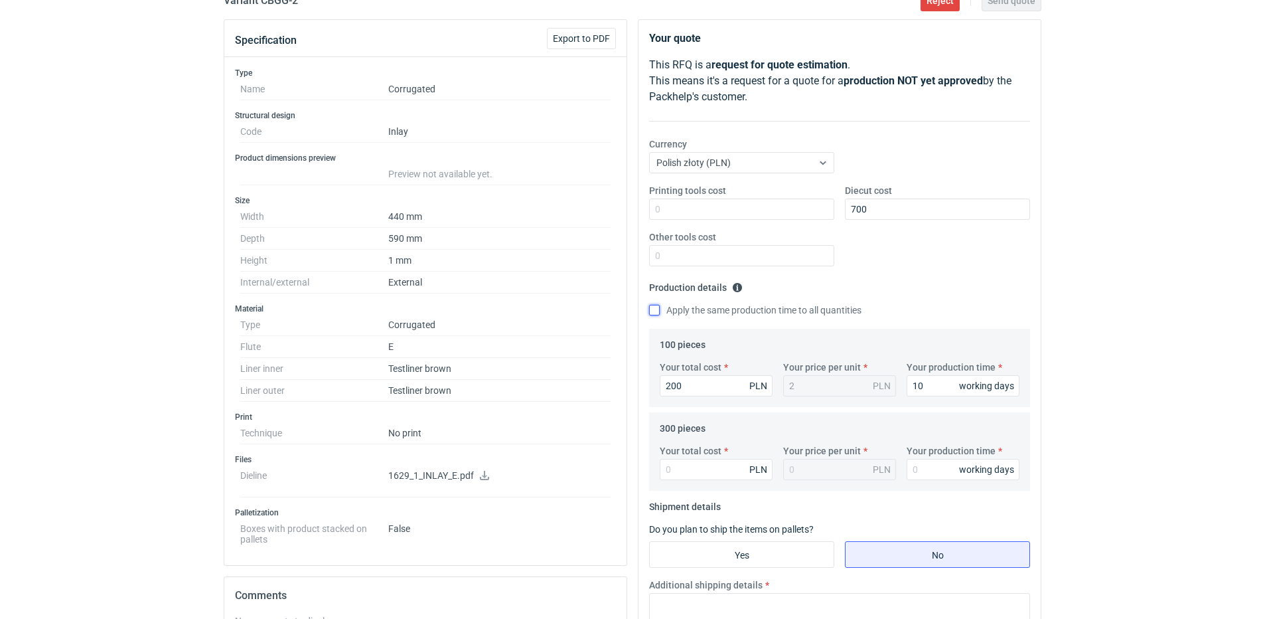
click at [657, 310] on input "Apply the same production time to all quantities" at bounding box center [654, 310] width 11 height 11
checkbox input "true"
type input "10"
click at [685, 476] on input "Your total cost" at bounding box center [716, 469] width 113 height 21
click at [722, 470] on input "Your total cost" at bounding box center [716, 469] width 113 height 21
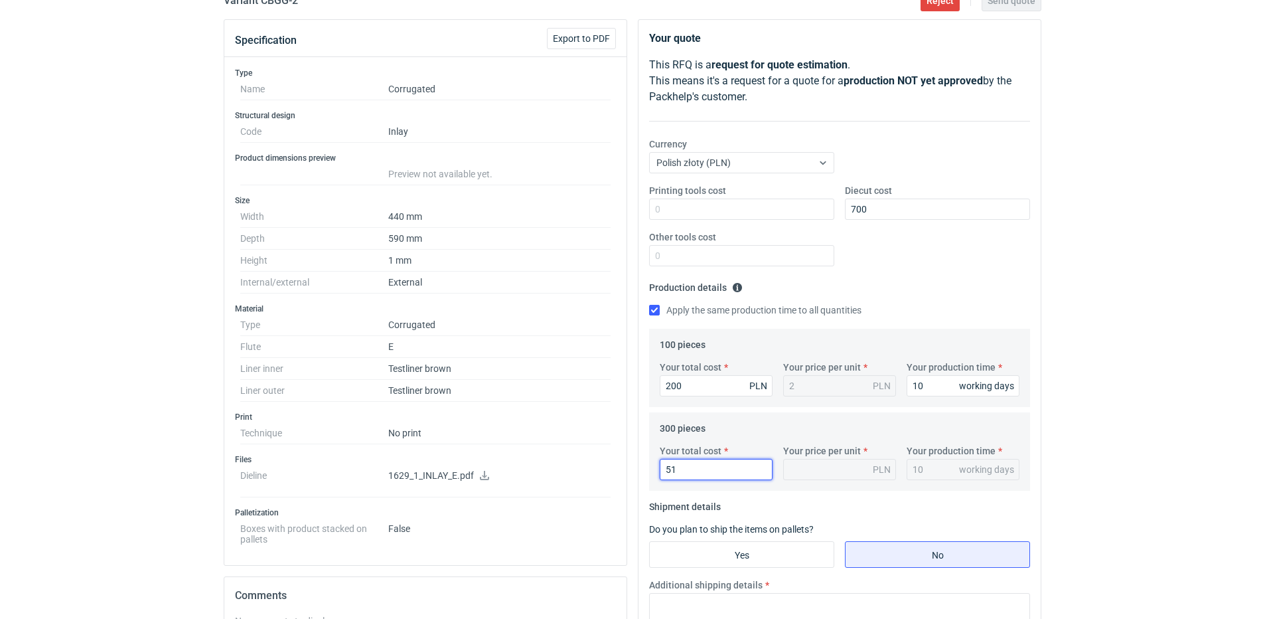
type input "510"
type input "1.7"
type input "510"
click at [912, 293] on fieldset "Production details Please provide the expected time of production in working da…" at bounding box center [839, 303] width 381 height 52
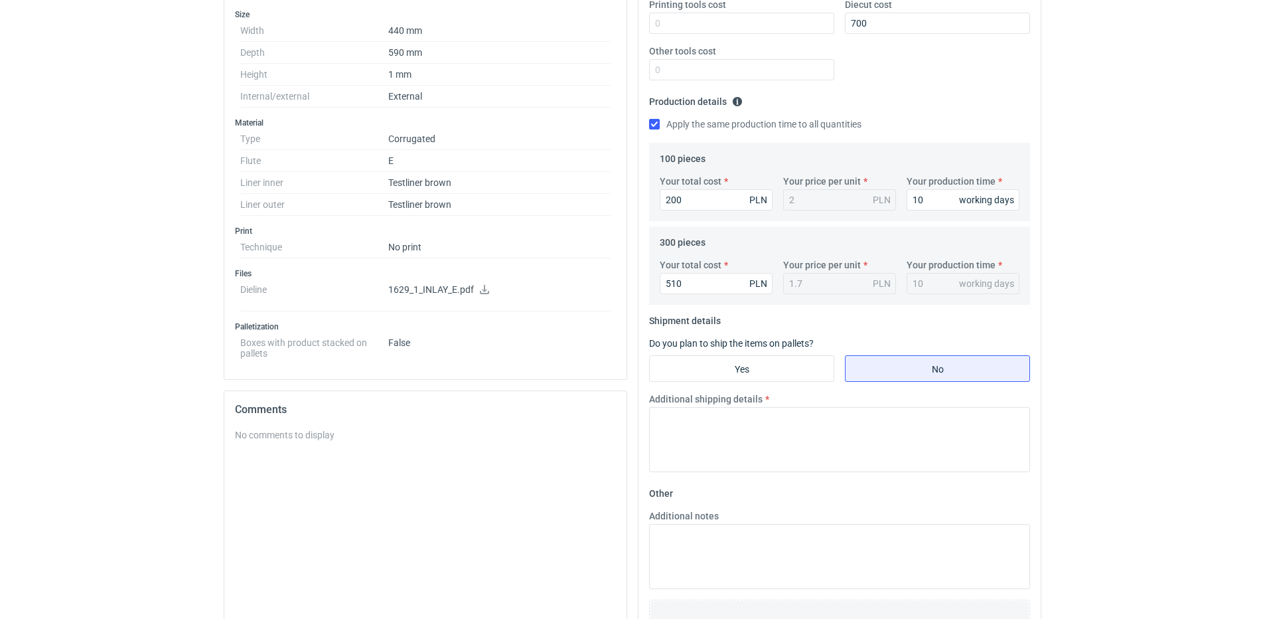
scroll to position [332, 0]
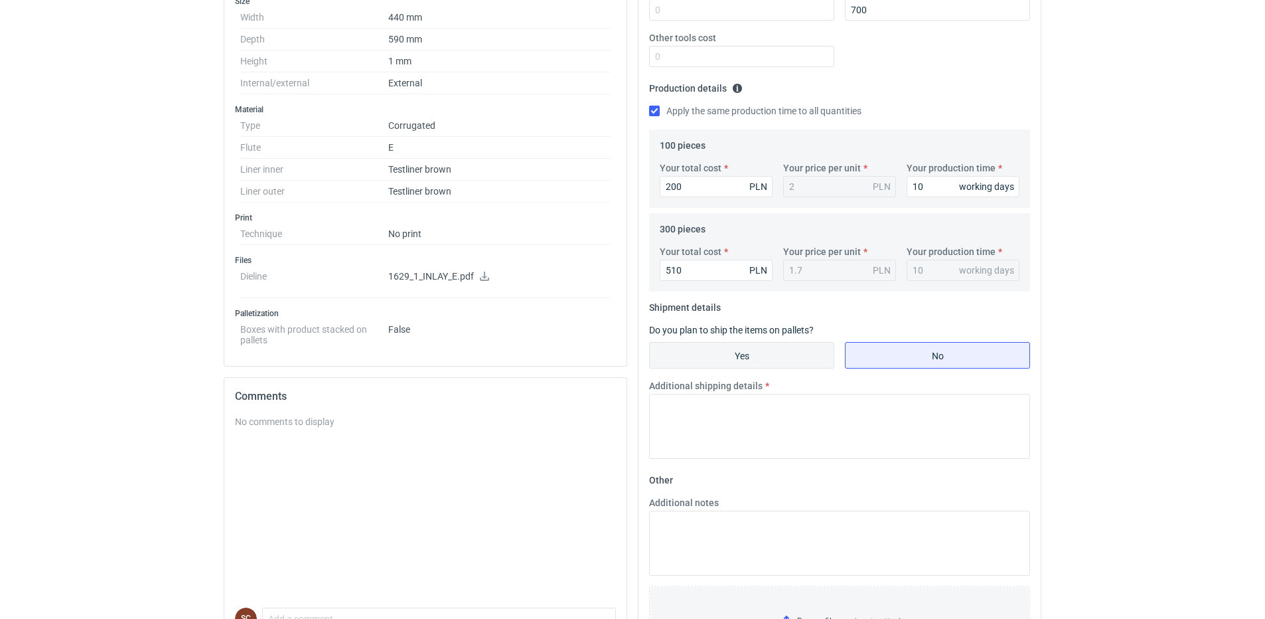
click at [753, 359] on input "Yes" at bounding box center [742, 355] width 184 height 25
radio input "true"
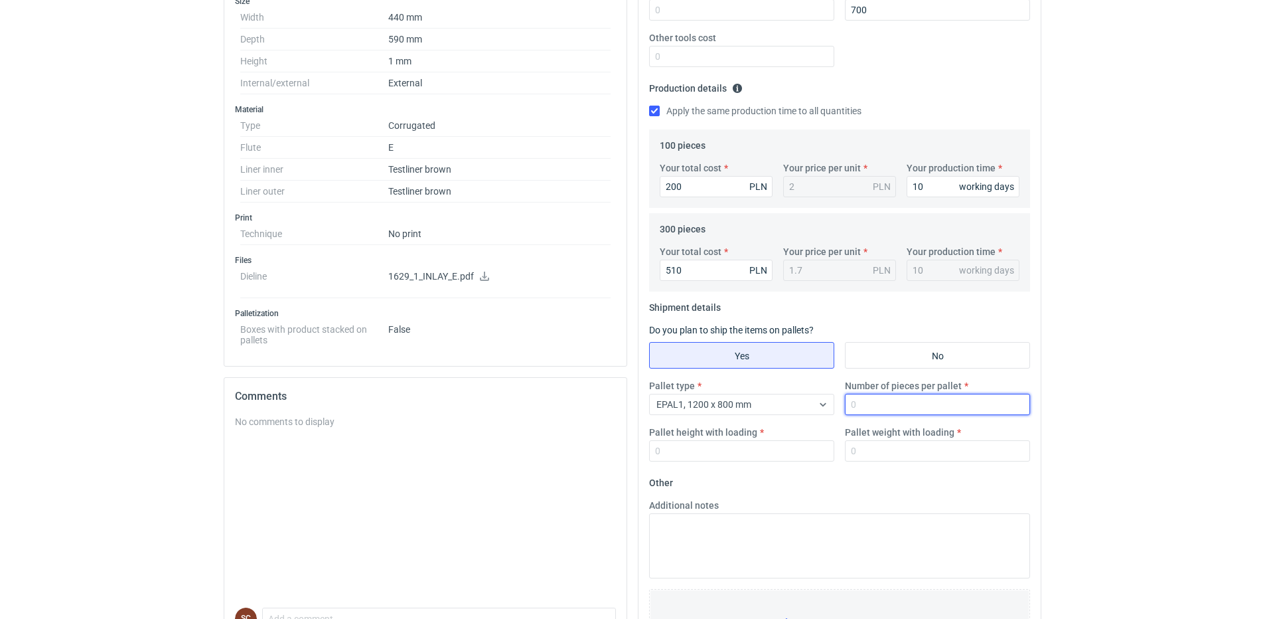
click at [876, 408] on input "Number of pieces per pallet" at bounding box center [937, 404] width 185 height 21
type input "300"
click at [768, 446] on input "Pallet height with loading" at bounding box center [741, 450] width 185 height 21
type input "1000"
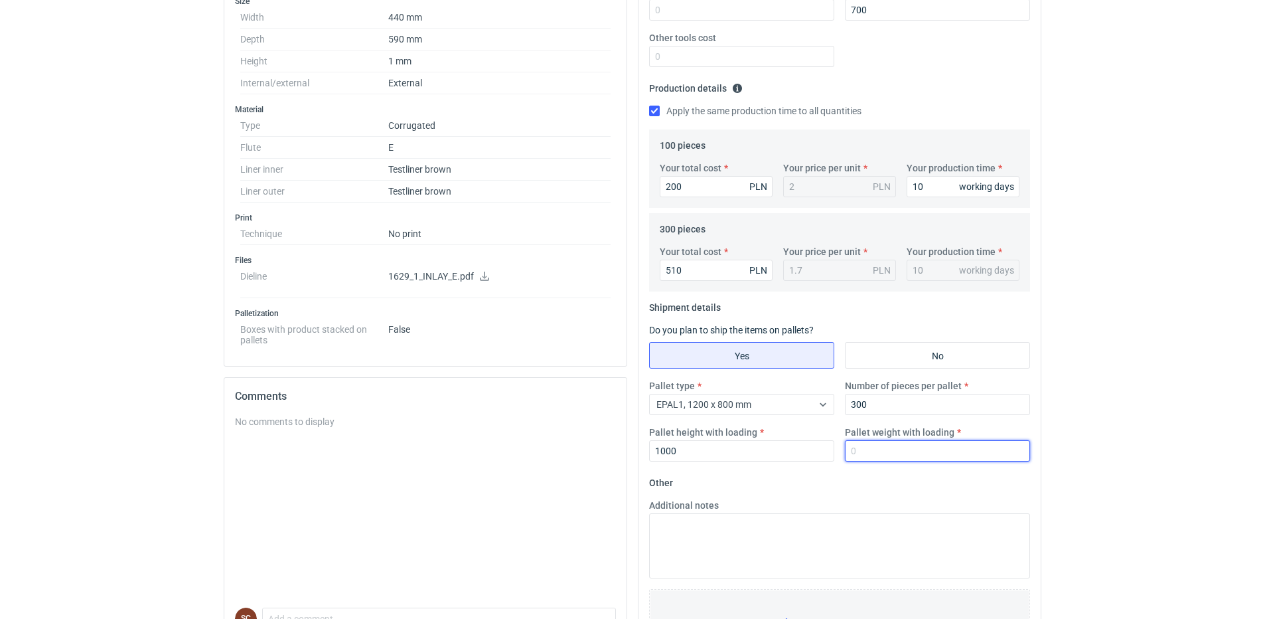
click at [872, 445] on input "Pallet weight with loading" at bounding box center [937, 450] width 185 height 21
click at [870, 448] on input "Pallet weight with loading" at bounding box center [937, 450] width 185 height 21
type input "35"
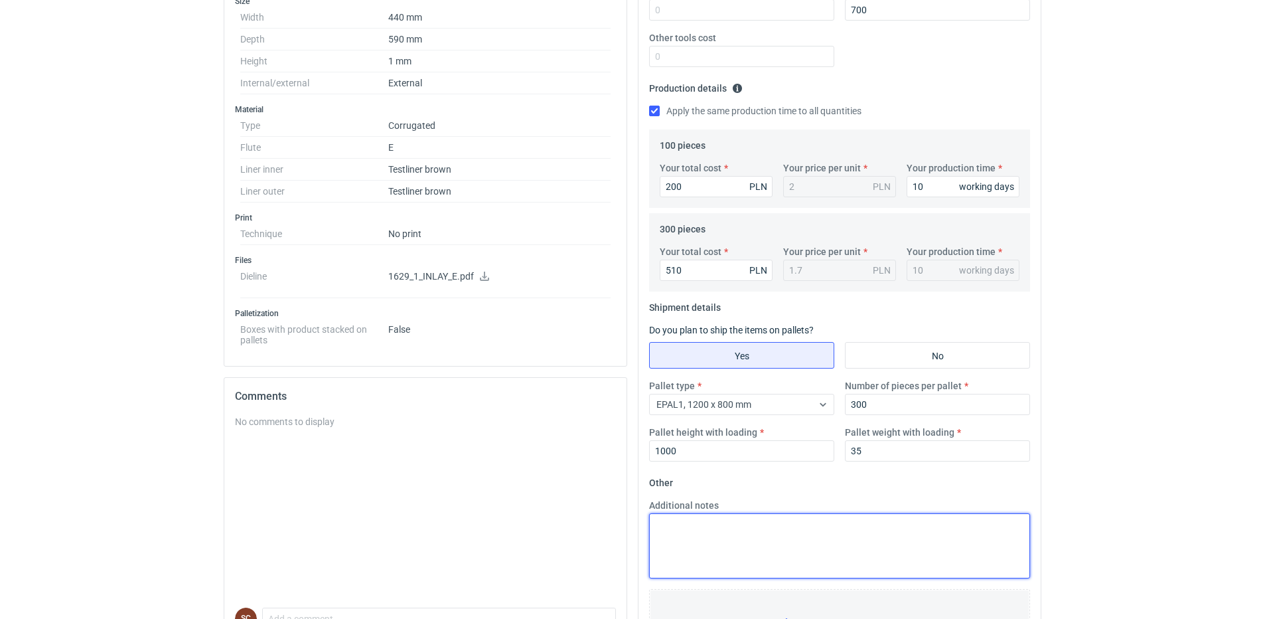
click at [804, 525] on textarea "Additional notes" at bounding box center [839, 545] width 381 height 65
click at [790, 523] on textarea "Proponuję paczki do 30kg - 2 pazki po 150szt" at bounding box center [839, 545] width 381 height 65
click at [787, 527] on textarea "Proponuję paczki do 30kg - 2 pazki po 150szt" at bounding box center [839, 545] width 381 height 65
click at [873, 522] on textarea "Proponuję paczki do 30kg - 2 paczki po 150szt" at bounding box center [839, 545] width 381 height 65
type textarea "Proponuję paczki do 30kg - 2 paczki po 150szt Tektura ze stanu magazynowego E 3…"
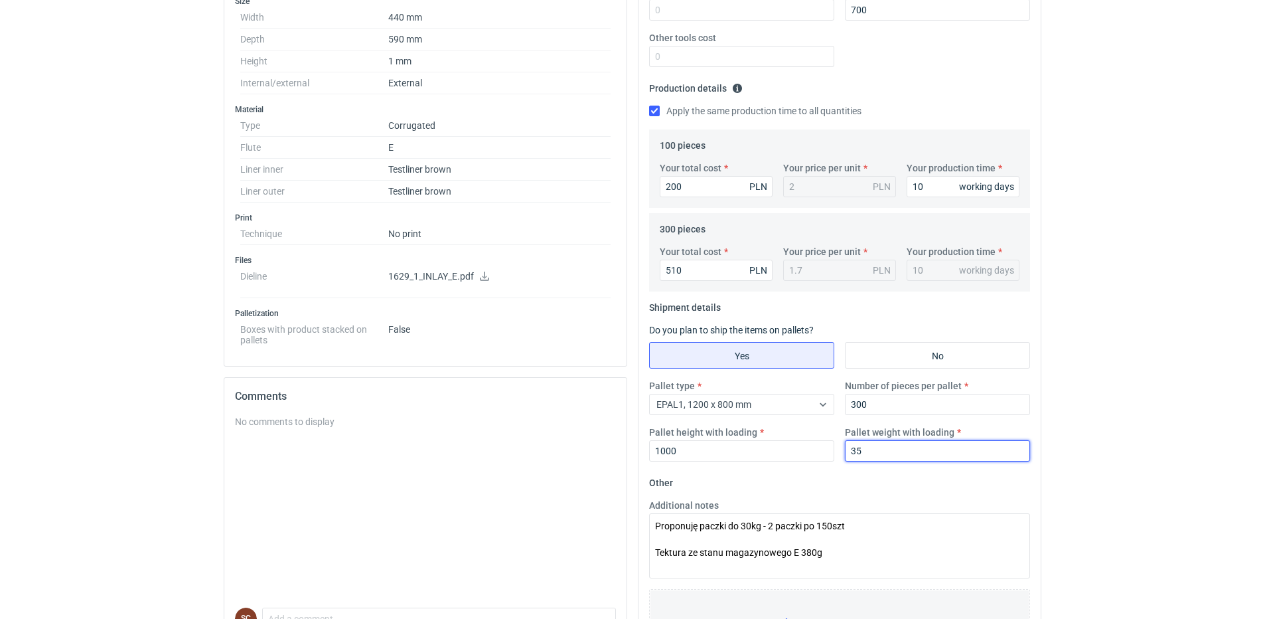
click at [906, 452] on input "35" at bounding box center [937, 450] width 185 height 21
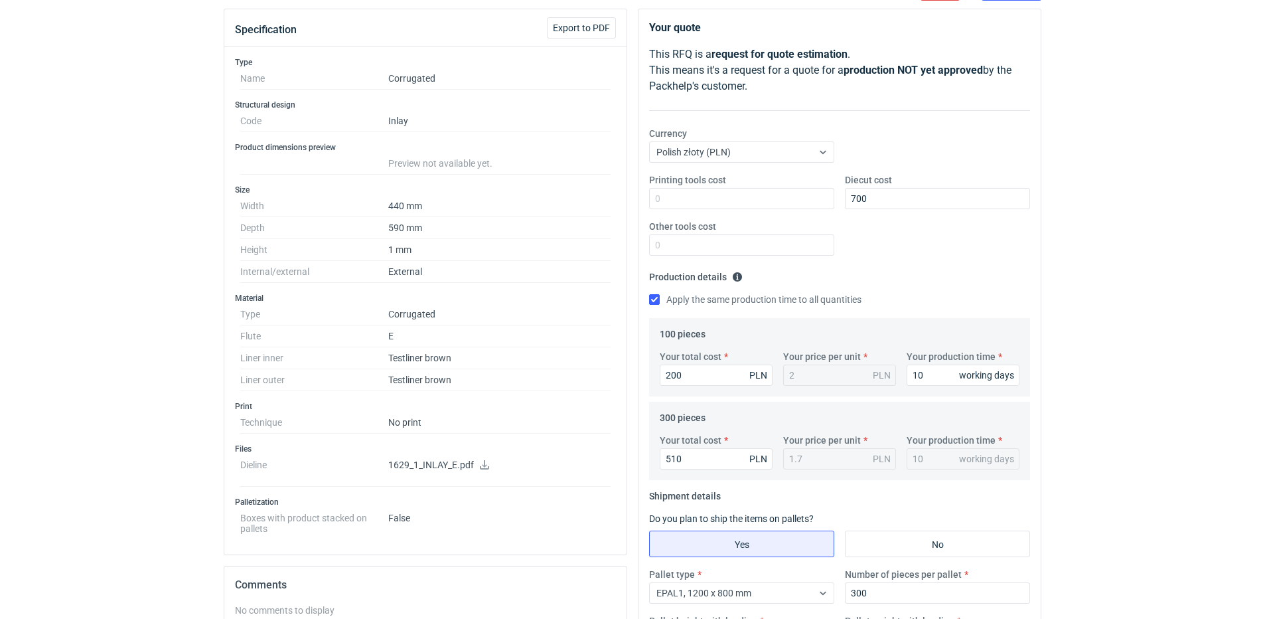
scroll to position [0, 0]
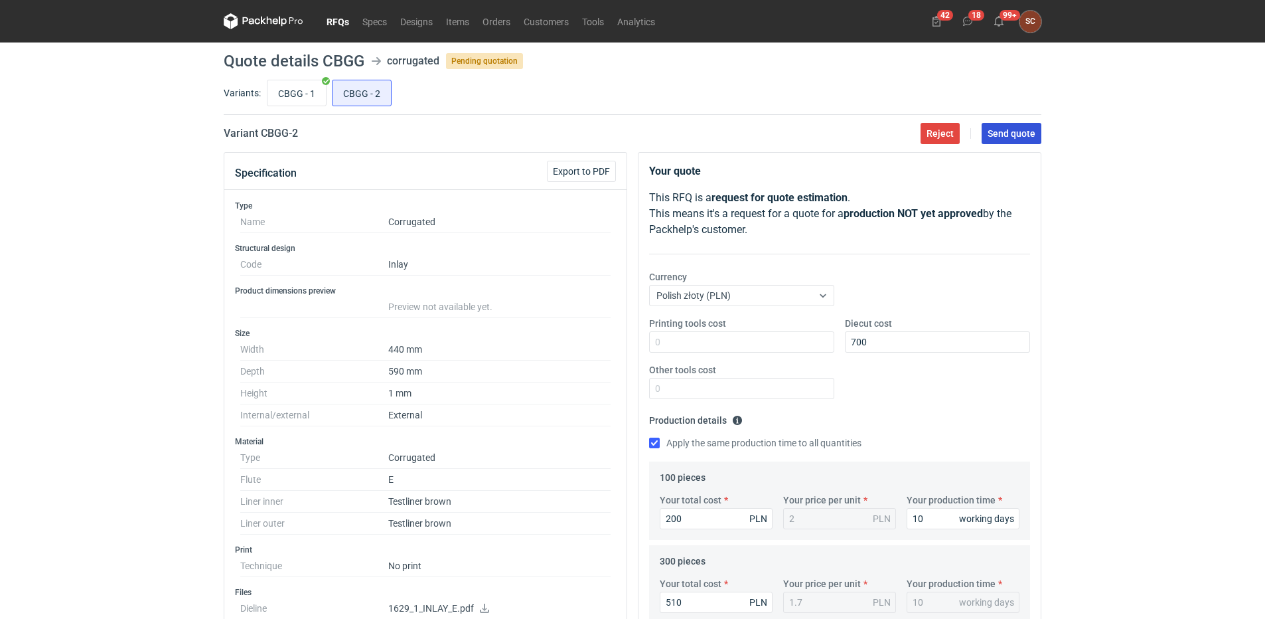
type input "36"
click at [996, 137] on span "Send quote" at bounding box center [1012, 133] width 48 height 9
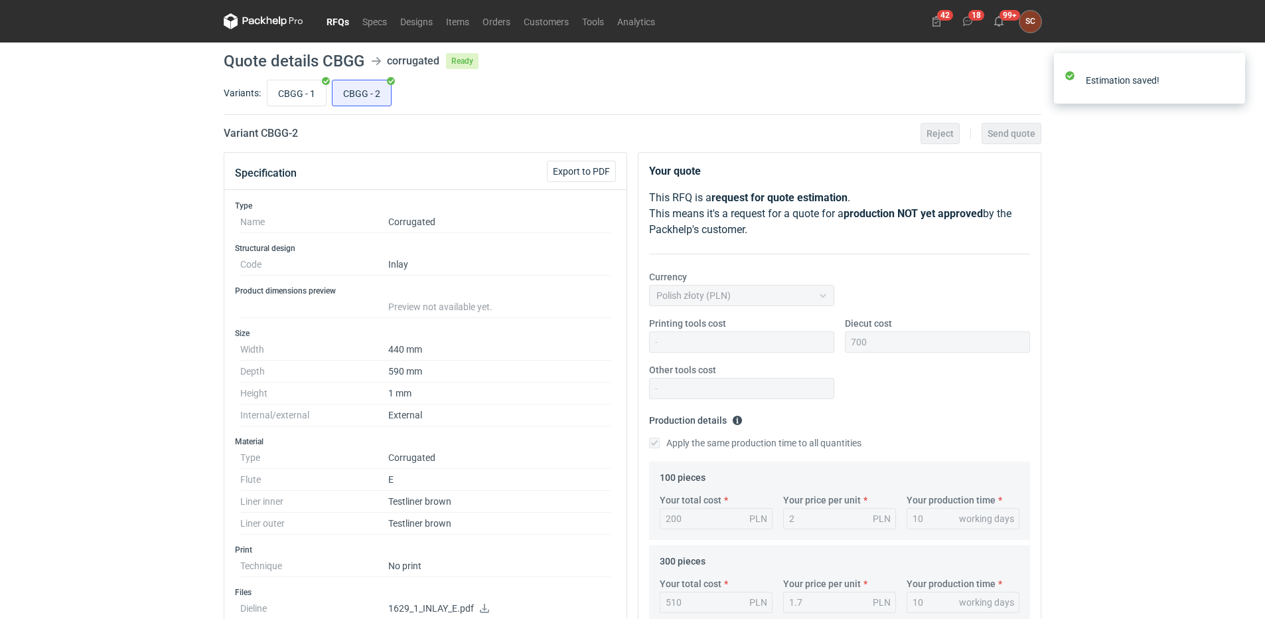
click at [335, 19] on link "RFQs" at bounding box center [338, 21] width 36 height 16
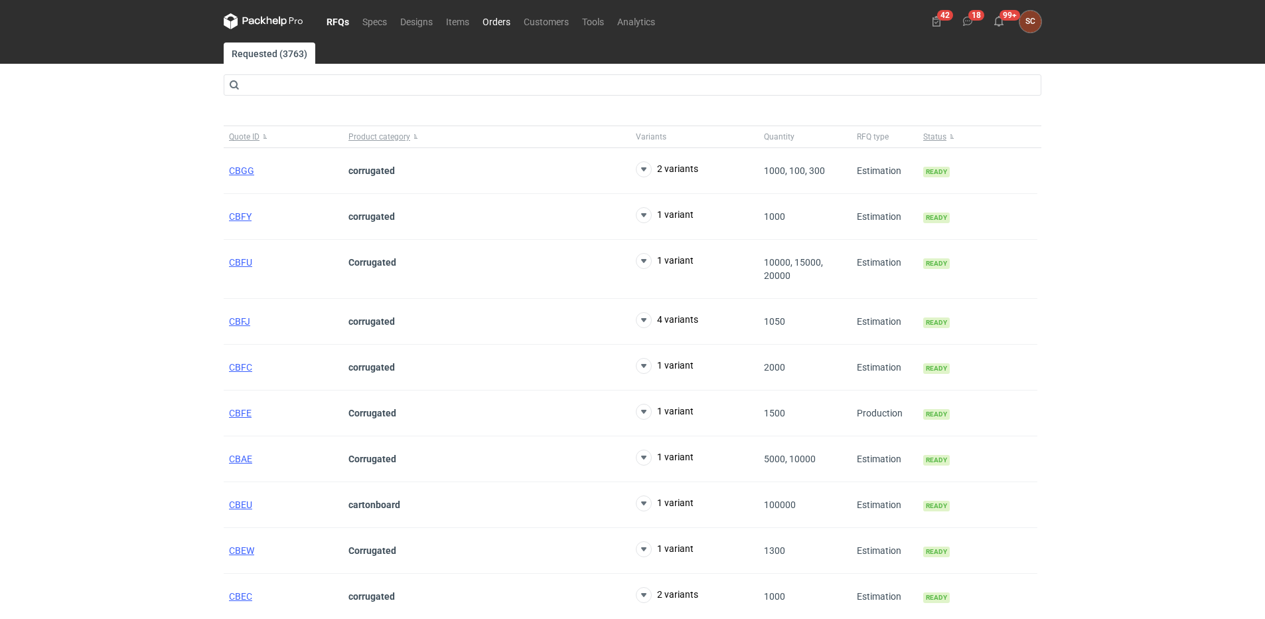
click at [503, 20] on link "Orders" at bounding box center [496, 21] width 41 height 16
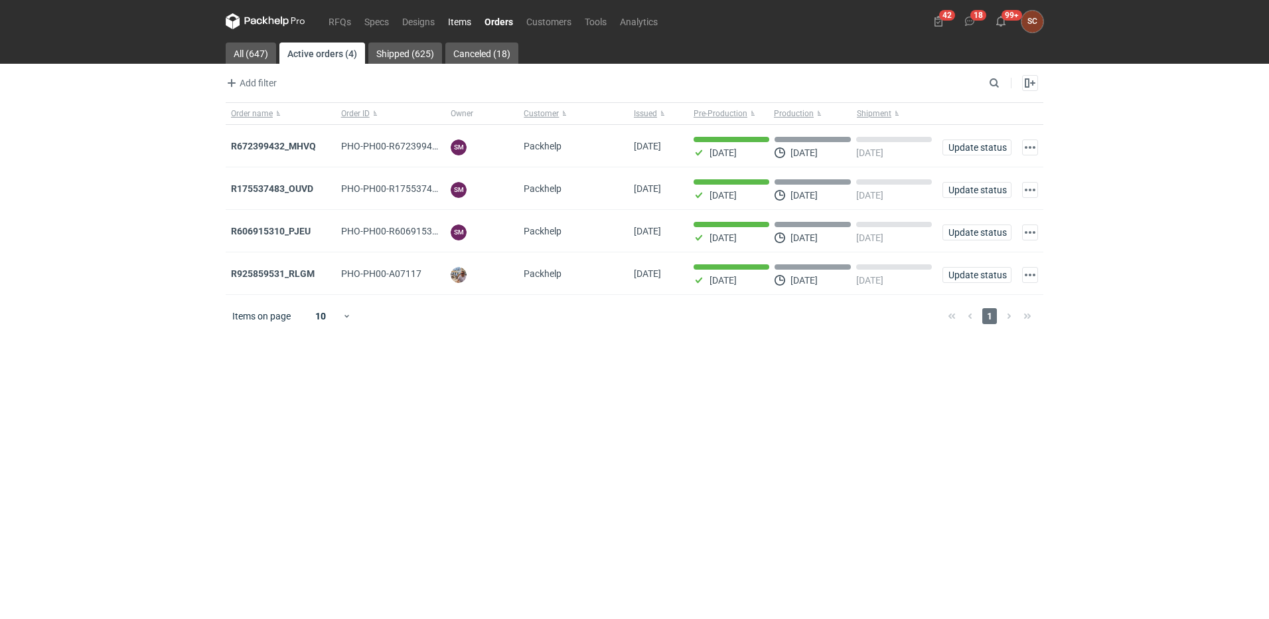
click at [463, 15] on link "Items" at bounding box center [459, 21] width 37 height 16
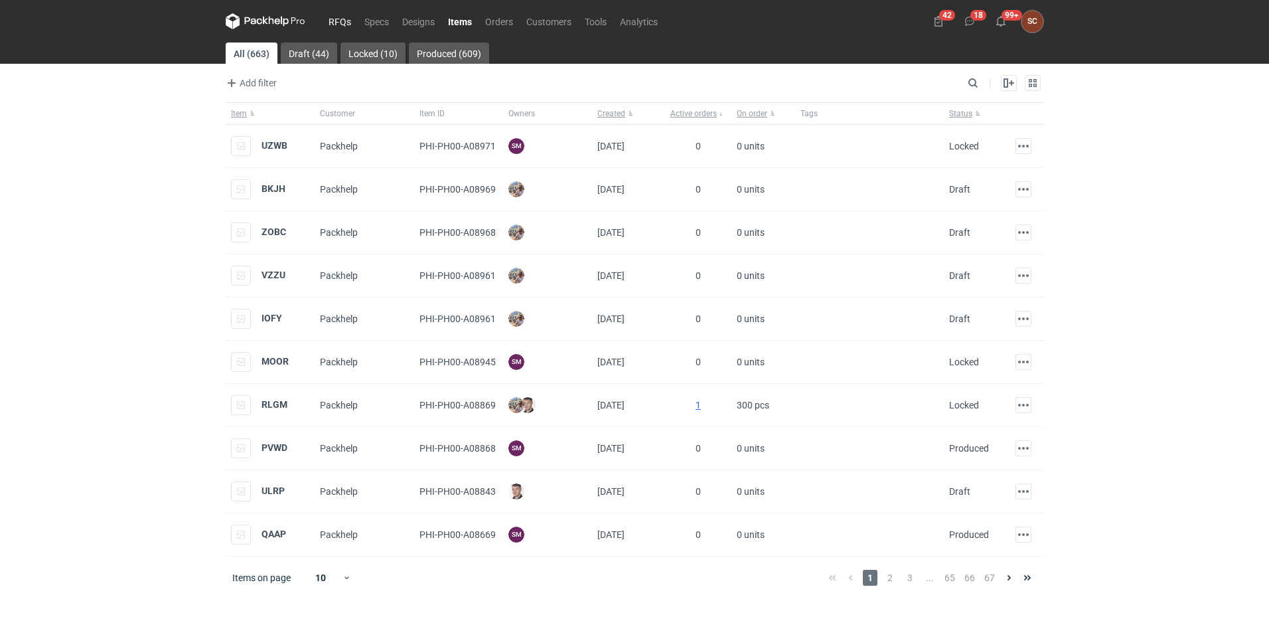
click at [342, 21] on link "RFQs" at bounding box center [340, 21] width 36 height 16
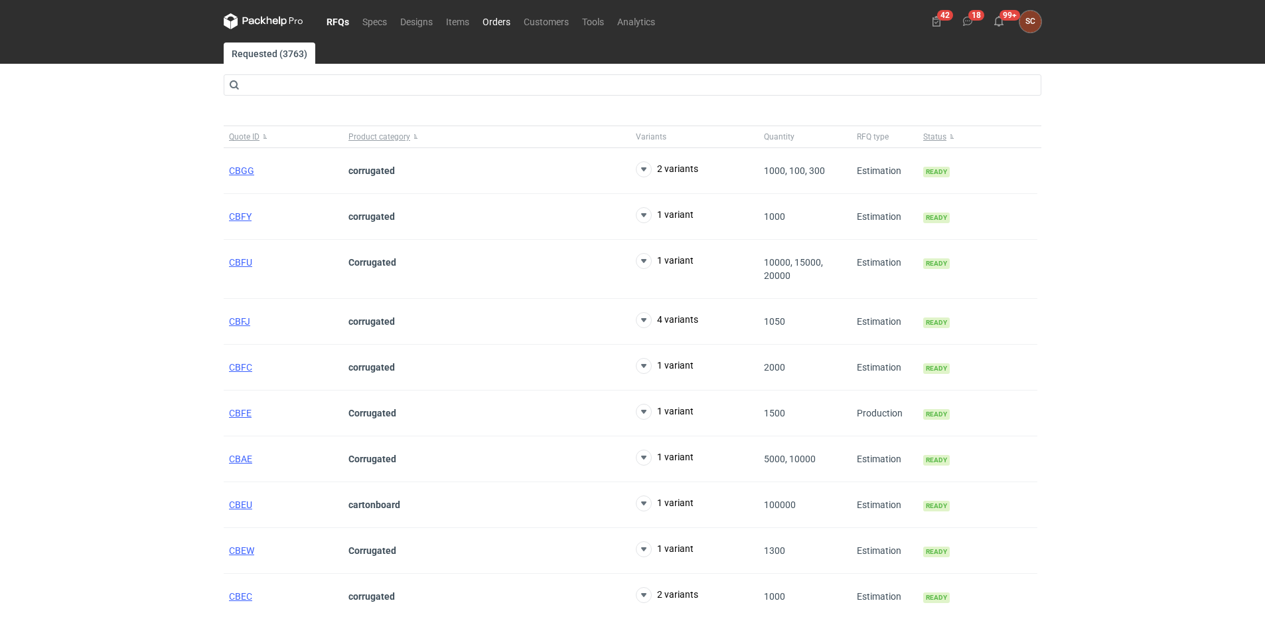
click at [491, 23] on link "Orders" at bounding box center [496, 21] width 41 height 16
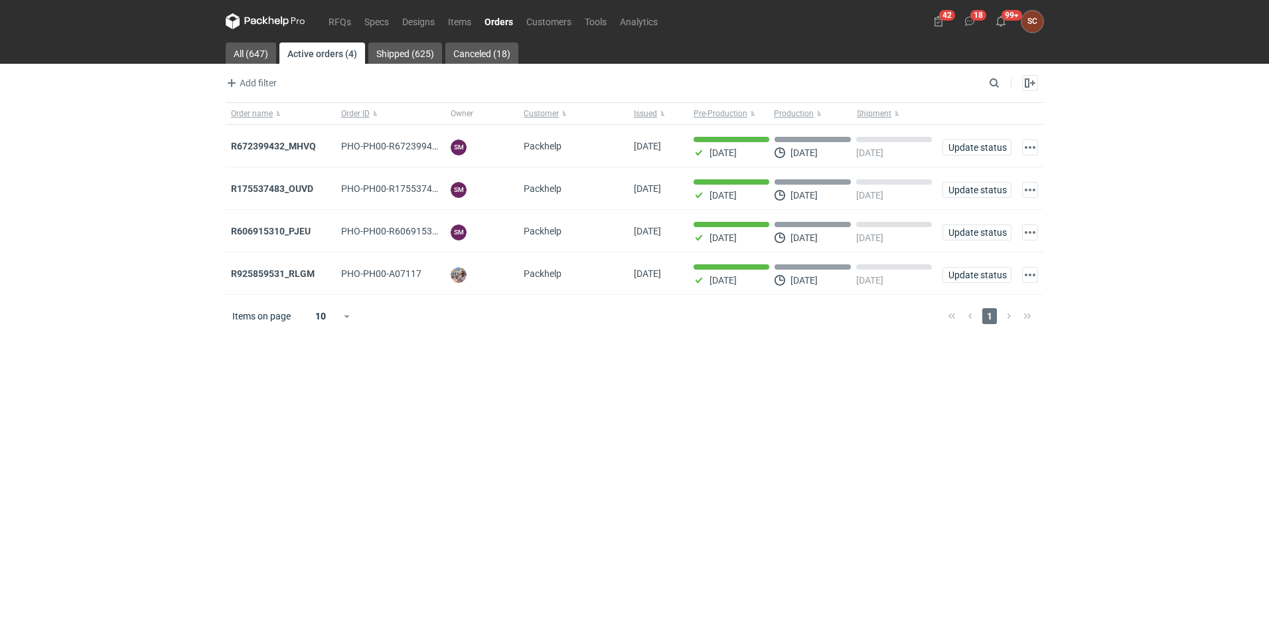
click at [542, 375] on main "All (647) Active orders (4) Shipped (625) Canceled (18) Add filter Owner first …" at bounding box center [634, 330] width 829 height 576
click at [306, 276] on strong "R925859531_RLGM" at bounding box center [273, 273] width 84 height 11
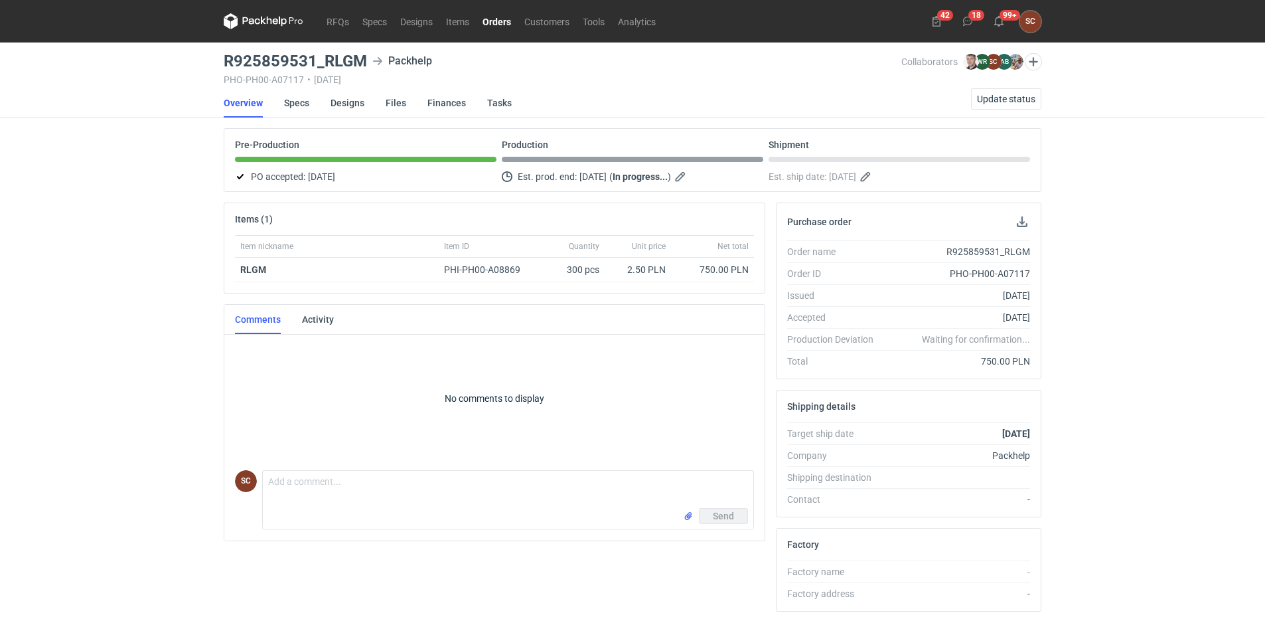
click at [516, 19] on link "Orders" at bounding box center [497, 21] width 42 height 16
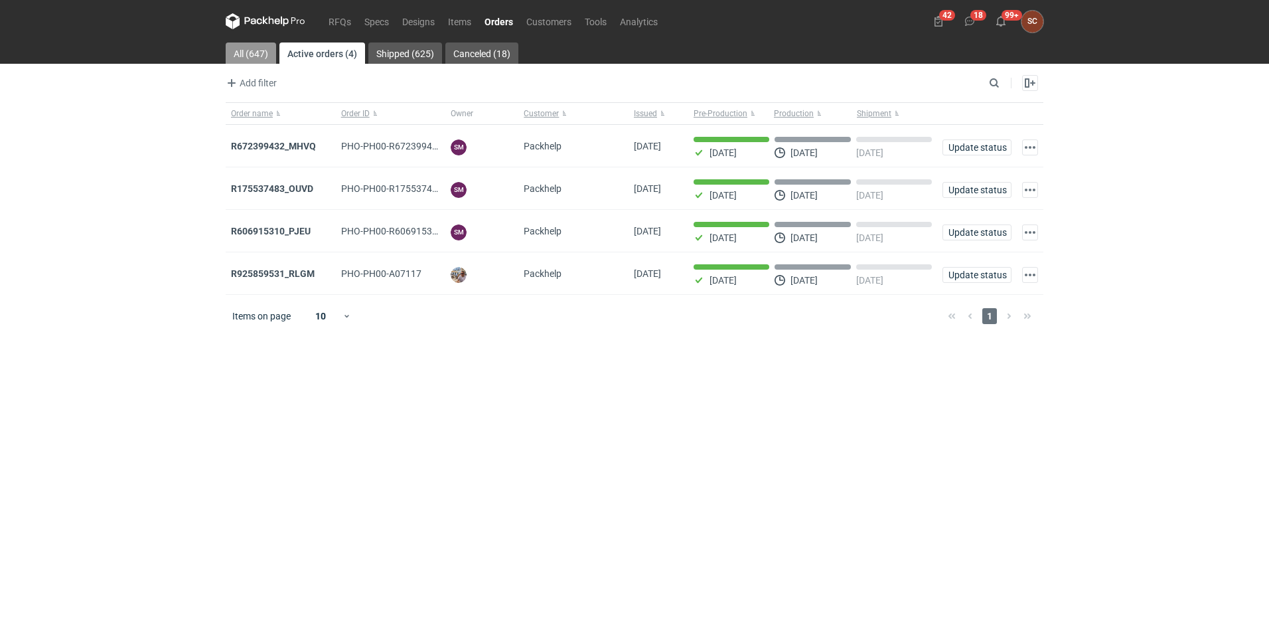
click at [253, 54] on link "All (647)" at bounding box center [251, 52] width 50 height 21
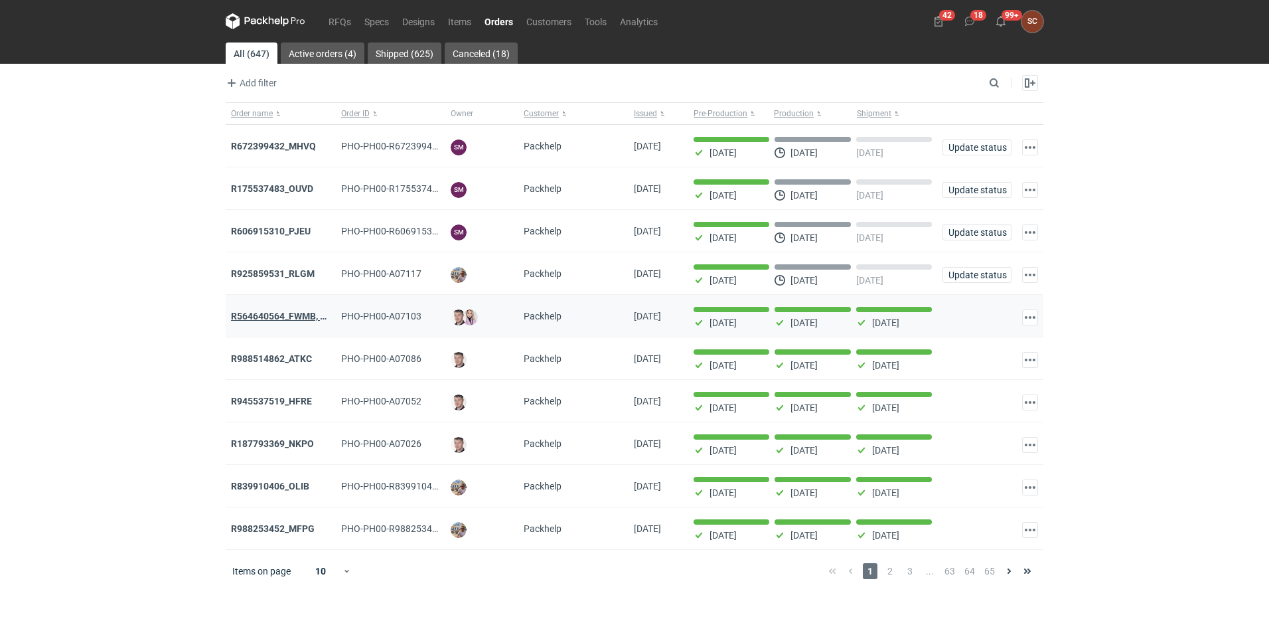
click at [274, 317] on strong "R564640564_FWMB, FMPD, MNLB" at bounding box center [302, 316] width 143 height 11
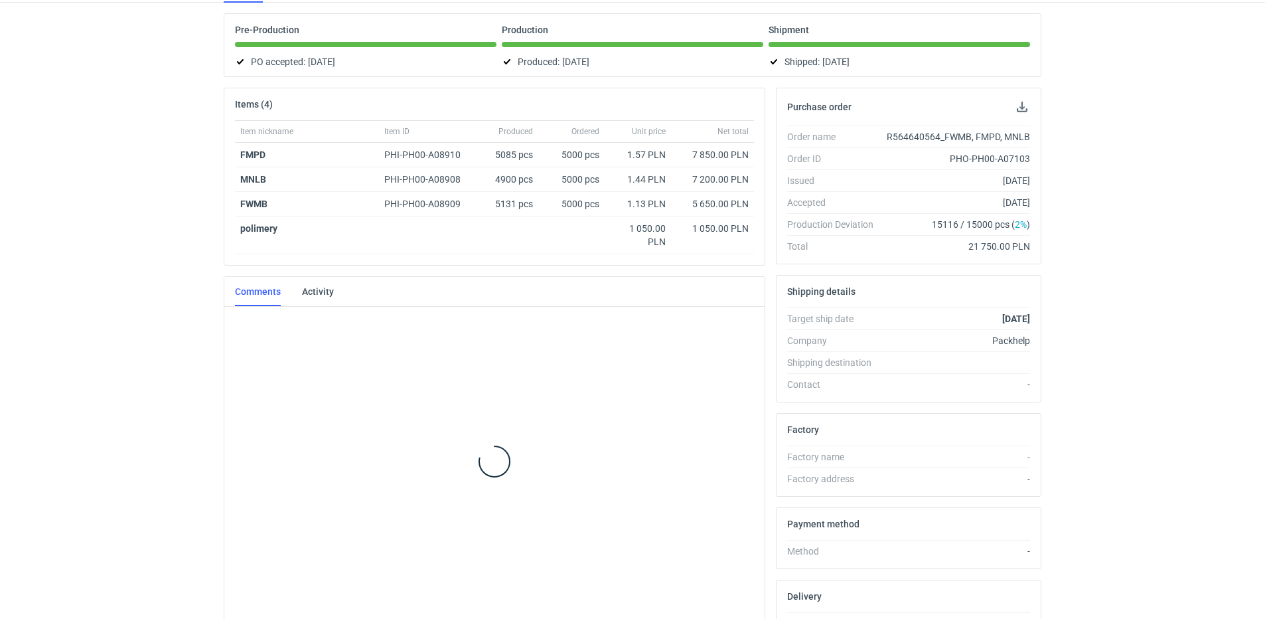
scroll to position [268, 0]
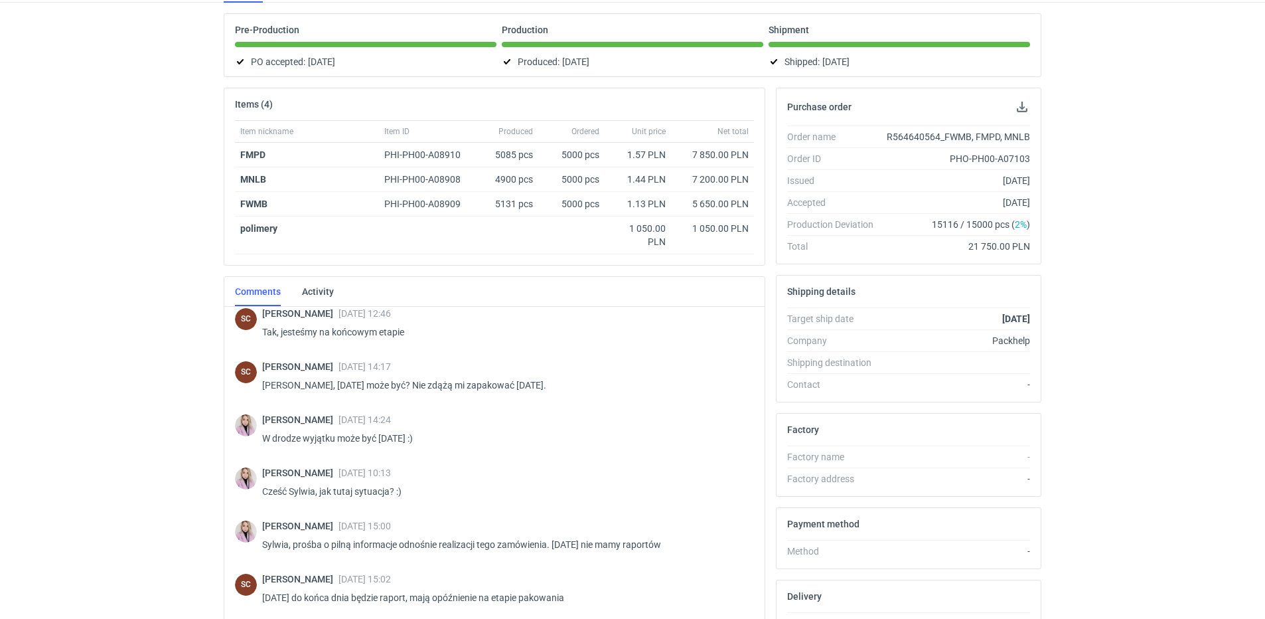
click at [112, 130] on div "RFQs Specs Designs Items Orders Customers Tools Analytics 42 18 99+ SC [PERSON_…" at bounding box center [632, 194] width 1265 height 619
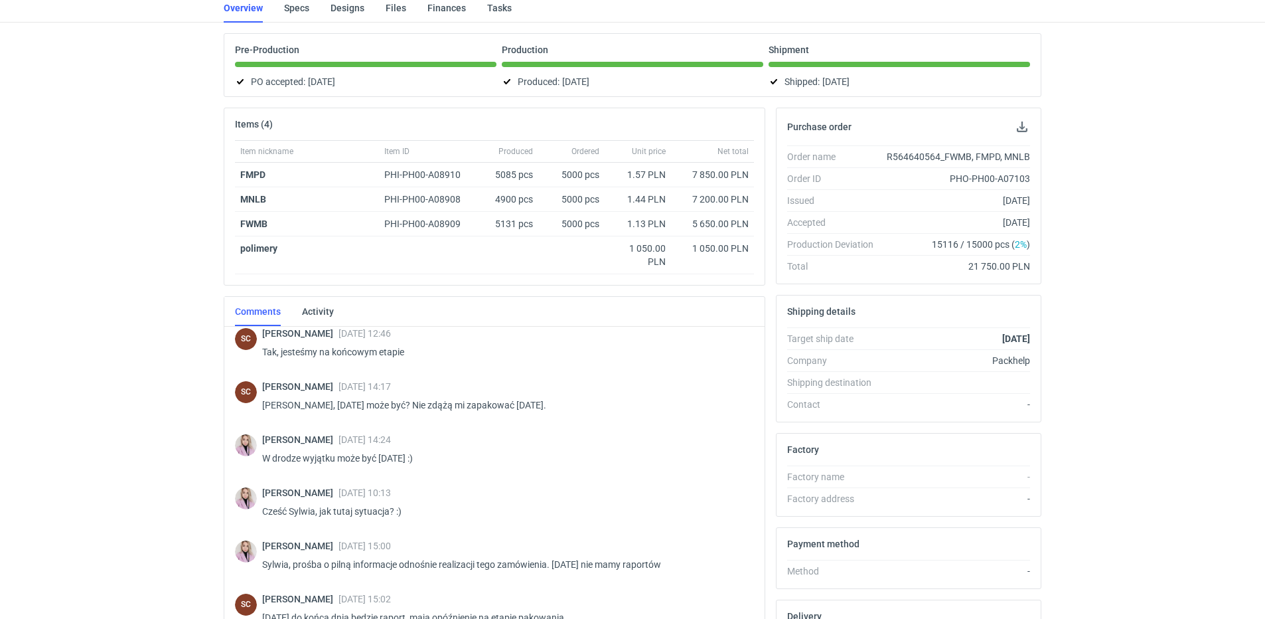
scroll to position [0, 0]
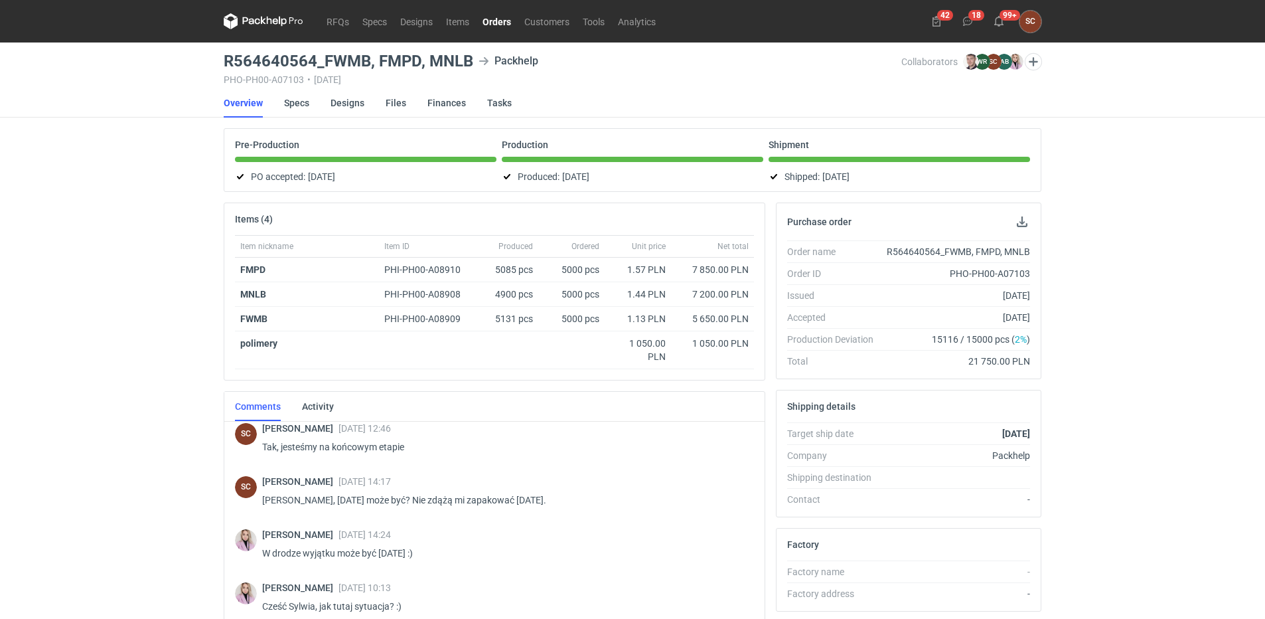
click at [497, 21] on link "Orders" at bounding box center [497, 21] width 42 height 16
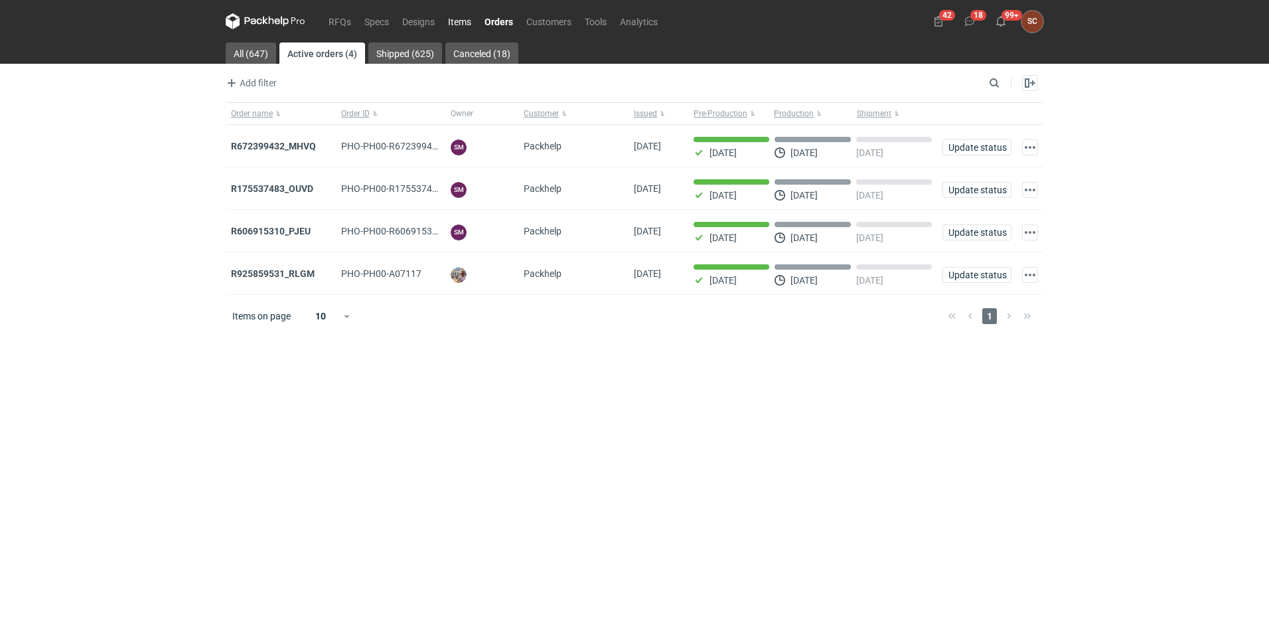
click at [447, 21] on link "Items" at bounding box center [459, 21] width 37 height 16
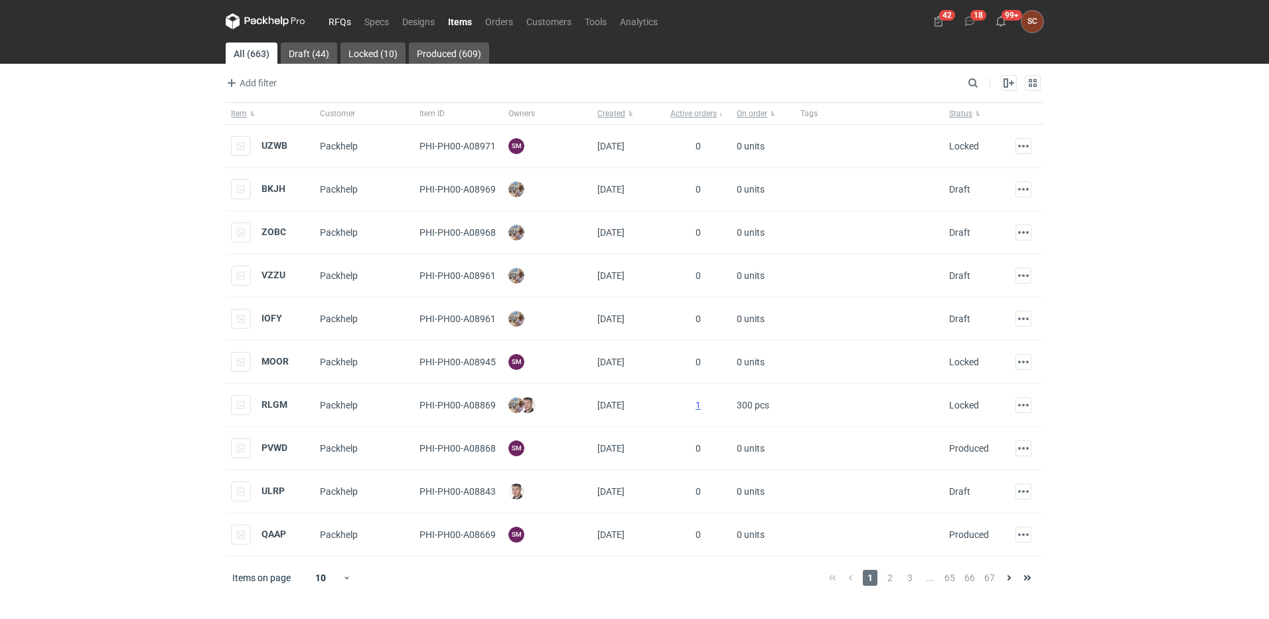
click at [334, 21] on link "RFQs" at bounding box center [340, 21] width 36 height 16
